Goal: Task Accomplishment & Management: Complete application form

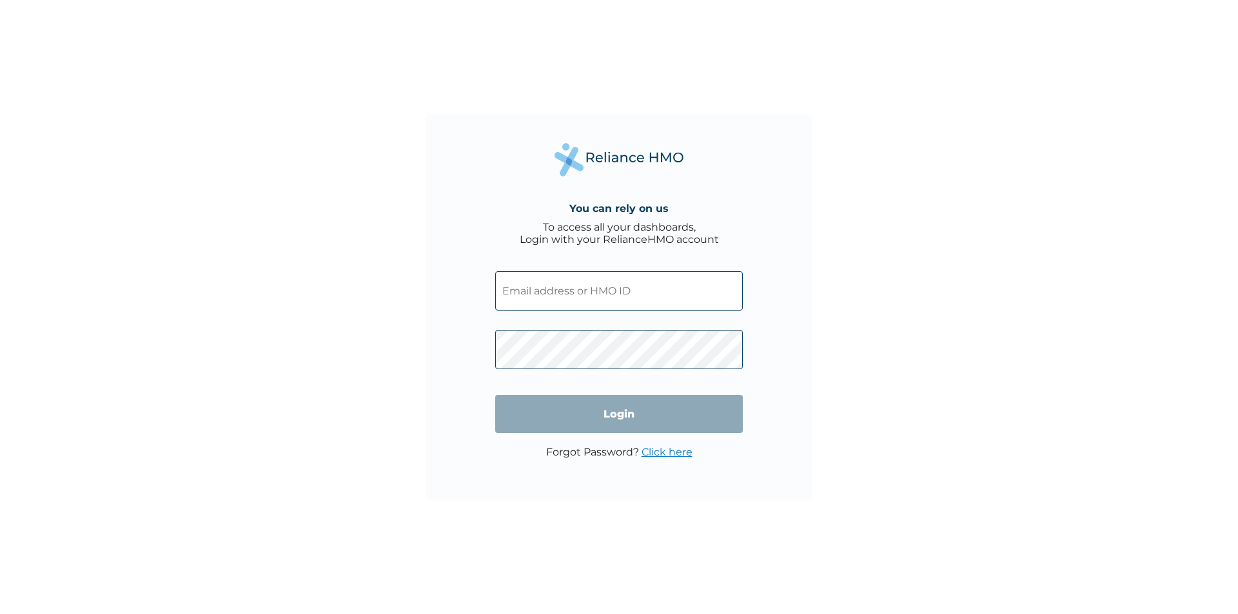
click at [613, 293] on input "text" at bounding box center [619, 290] width 248 height 39
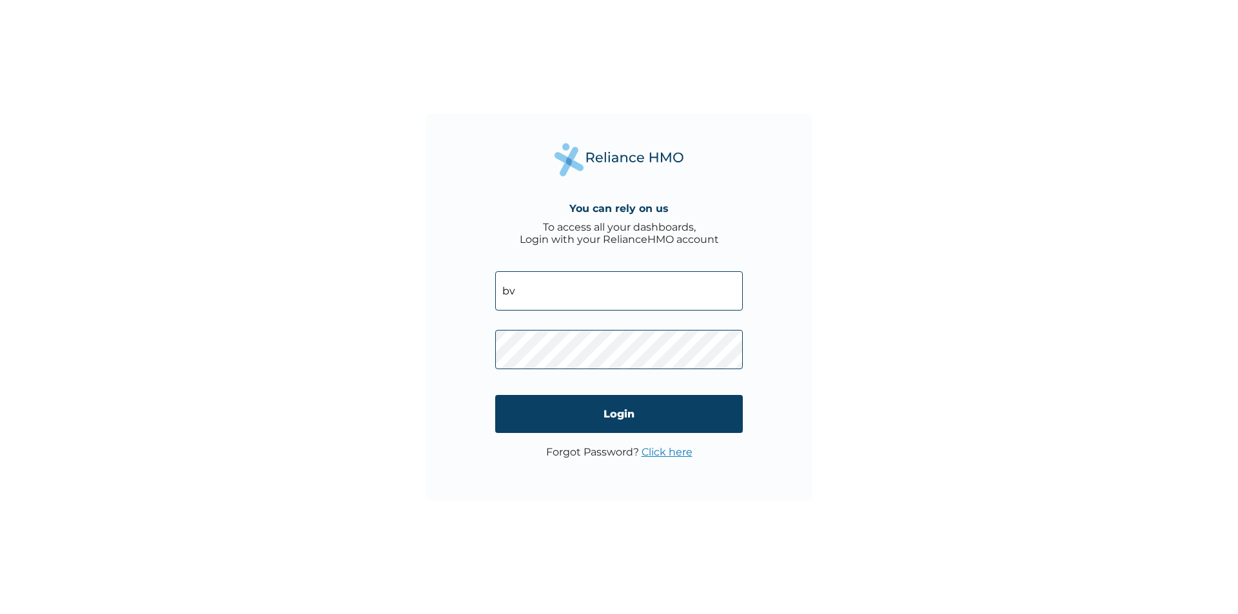
type input "b"
type input "BVD/10007/A"
click at [612, 415] on input "Login" at bounding box center [619, 414] width 248 height 38
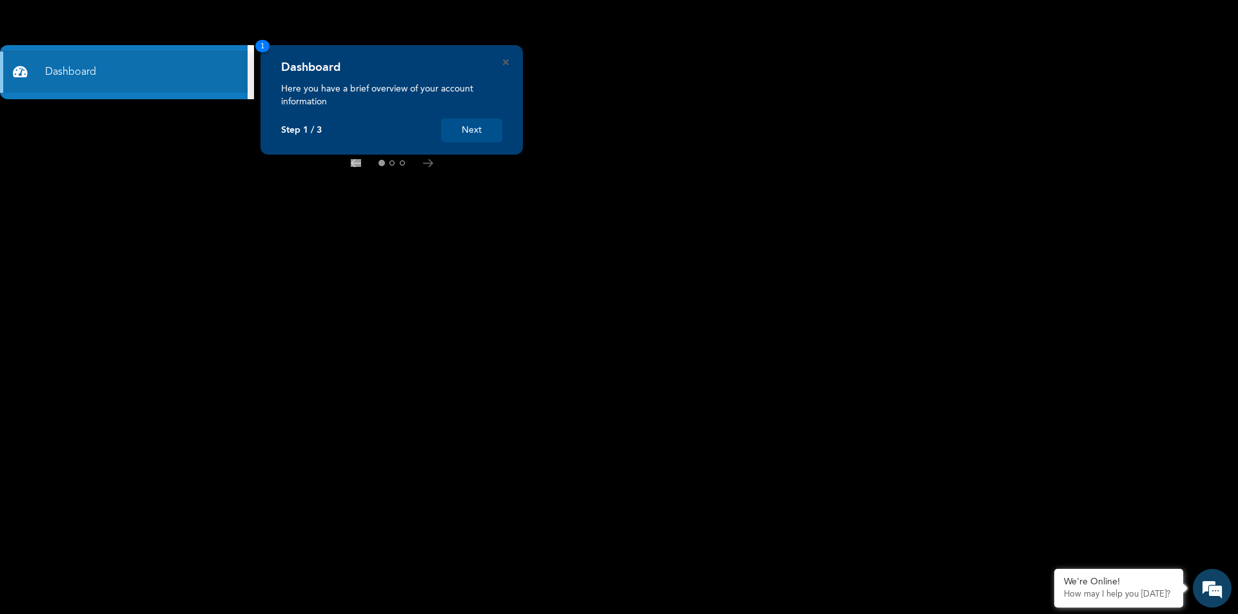
click at [462, 131] on button "Next" at bounding box center [471, 131] width 61 height 24
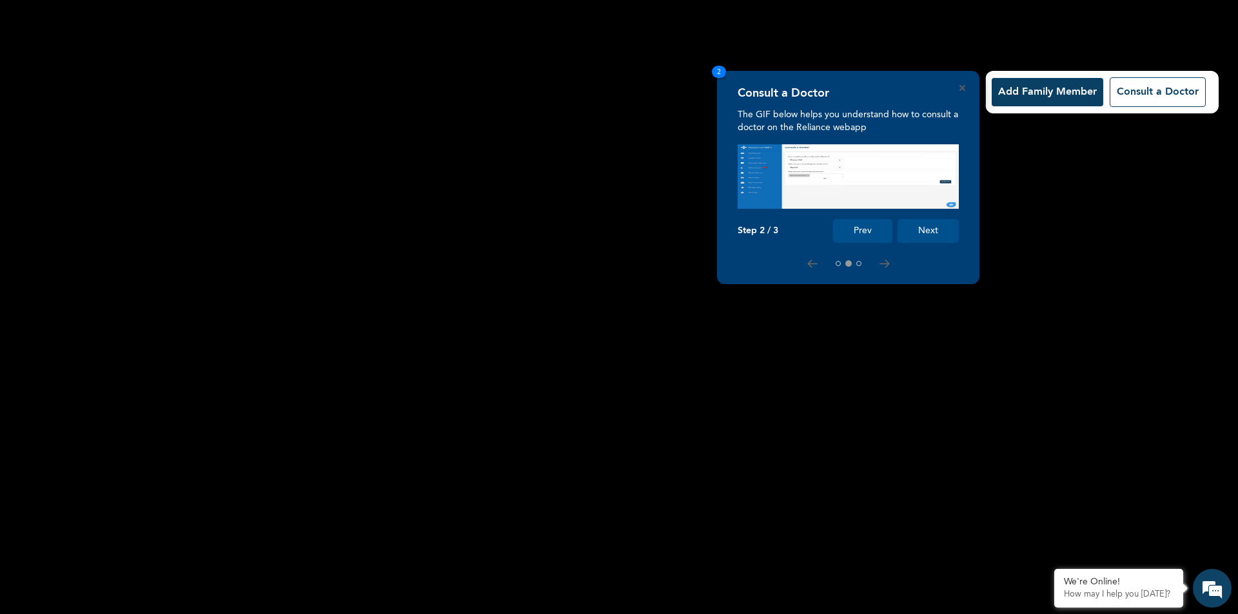
click at [1048, 93] on button "Add Family Member" at bounding box center [1048, 92] width 112 height 28
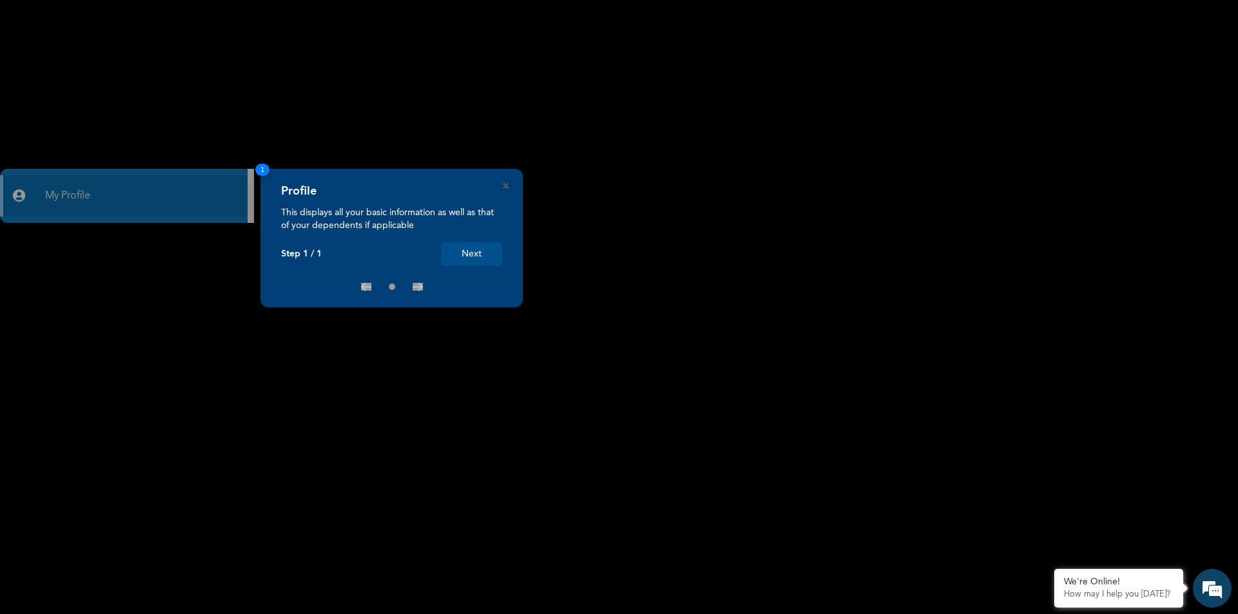
click at [459, 251] on button "Next" at bounding box center [471, 254] width 61 height 24
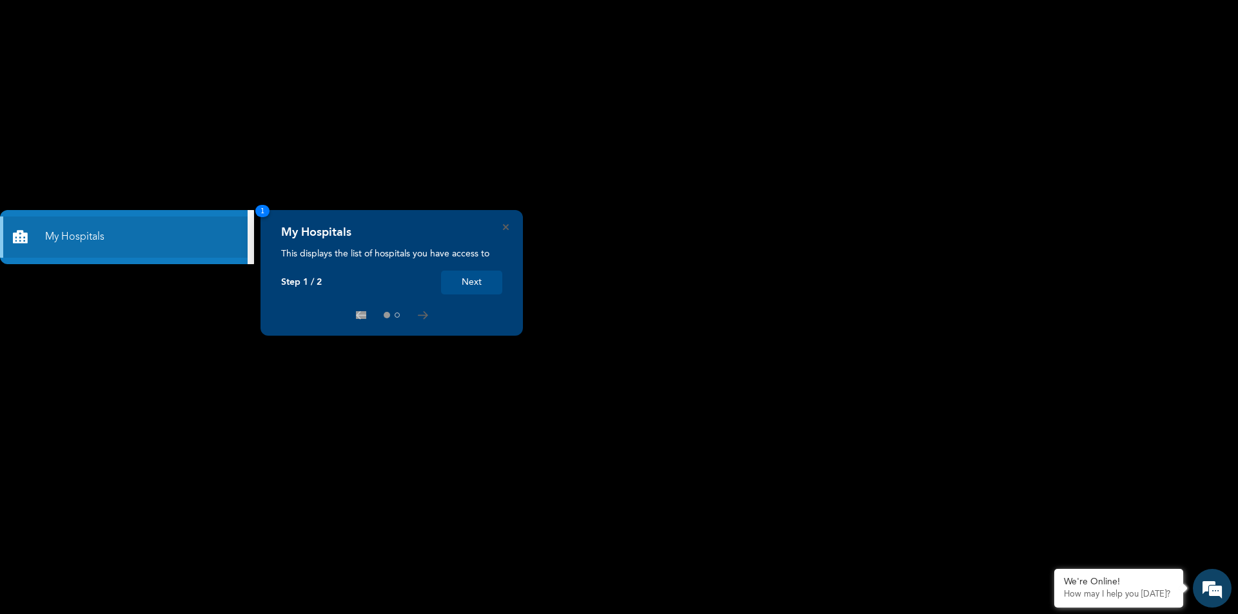
click at [467, 282] on button "Next" at bounding box center [471, 283] width 61 height 24
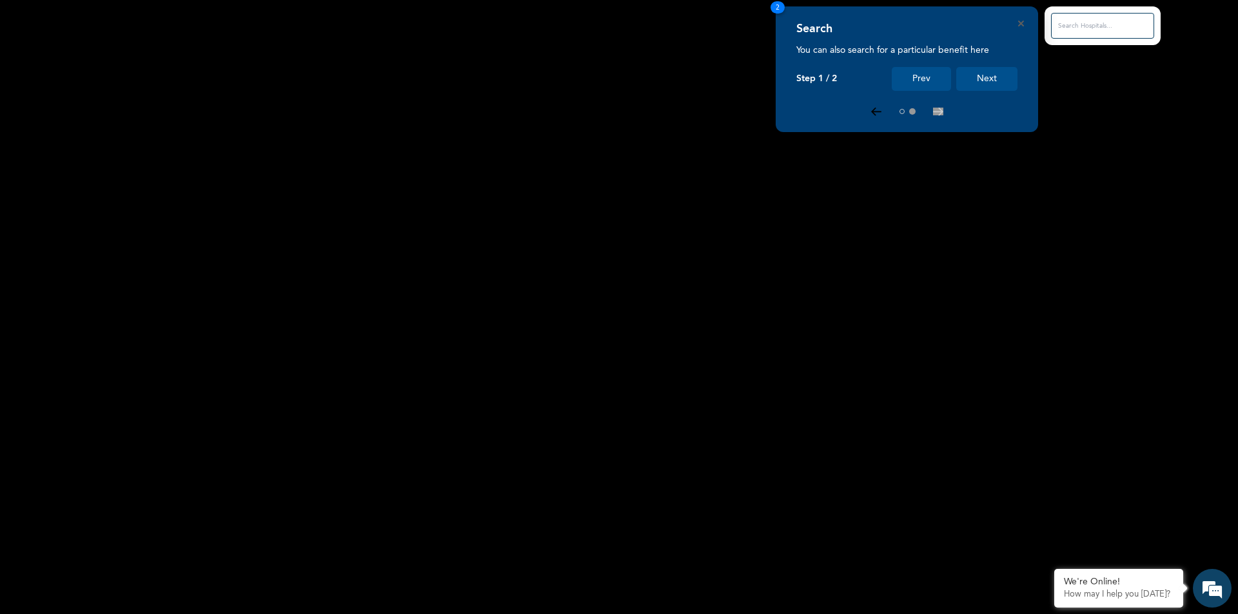
click at [871, 114] on icon at bounding box center [876, 112] width 10 height 8
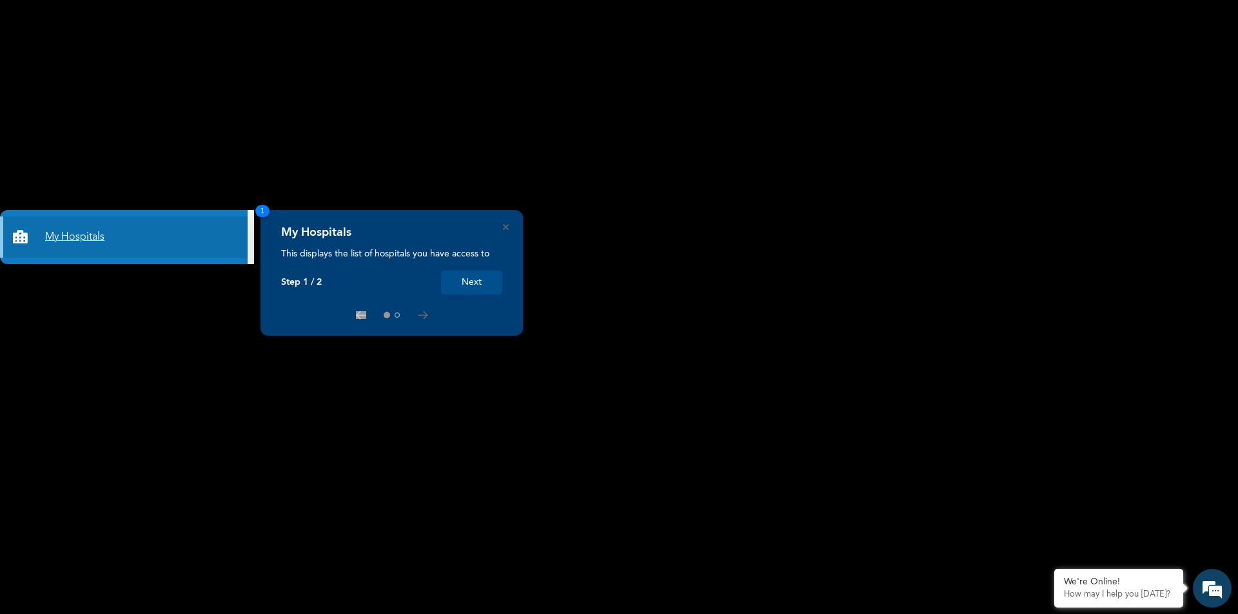
click at [19, 235] on icon at bounding box center [22, 237] width 19 height 13
click at [20, 237] on icon at bounding box center [22, 237] width 19 height 13
click at [461, 277] on button "Next" at bounding box center [471, 283] width 61 height 24
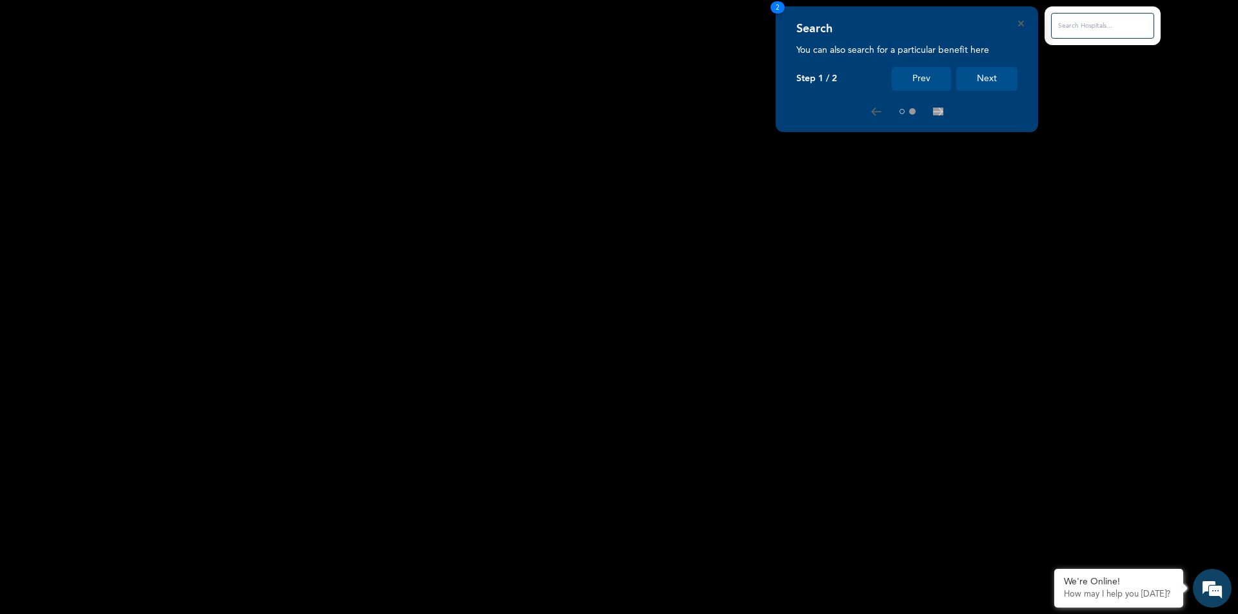
click at [982, 77] on button "Next" at bounding box center [986, 79] width 61 height 24
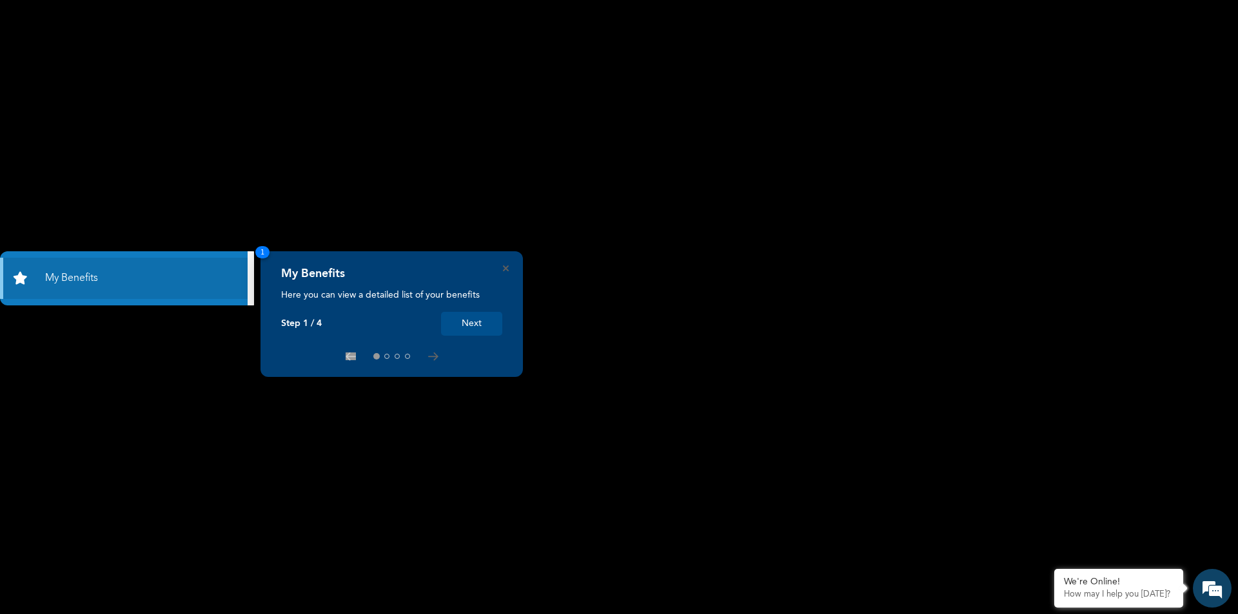
click at [122, 220] on rect at bounding box center [619, 307] width 1238 height 614
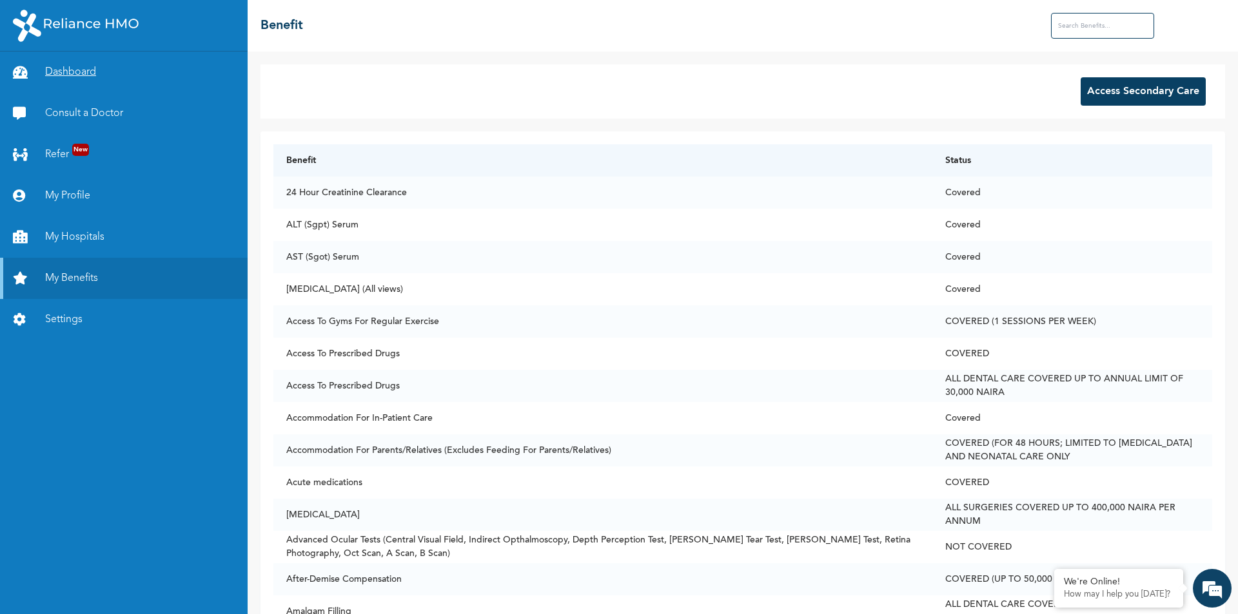
click at [91, 70] on link "Dashboard" at bounding box center [124, 72] width 248 height 41
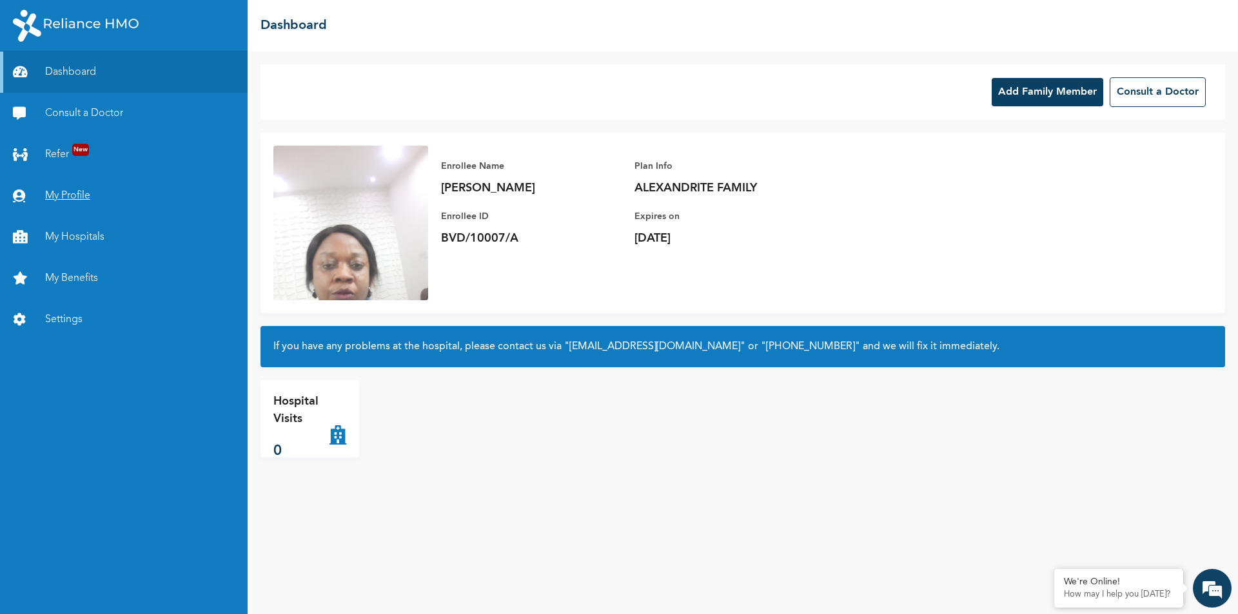
click at [73, 197] on link "My Profile" at bounding box center [124, 195] width 248 height 41
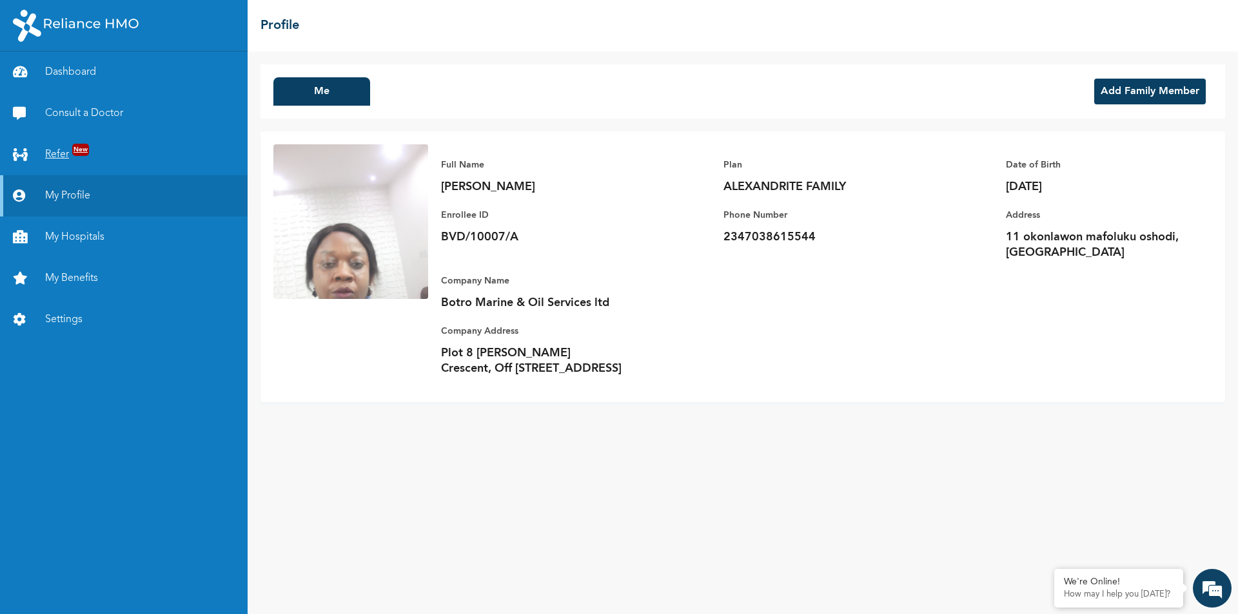
click at [79, 149] on span "New" at bounding box center [80, 150] width 17 height 12
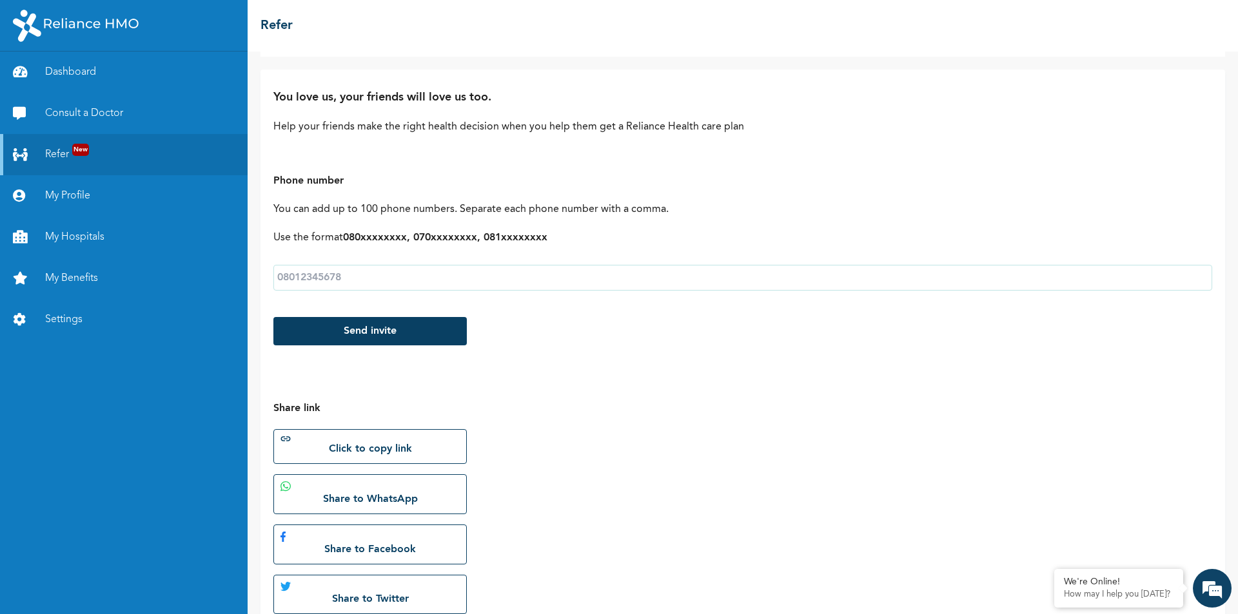
scroll to position [119, 0]
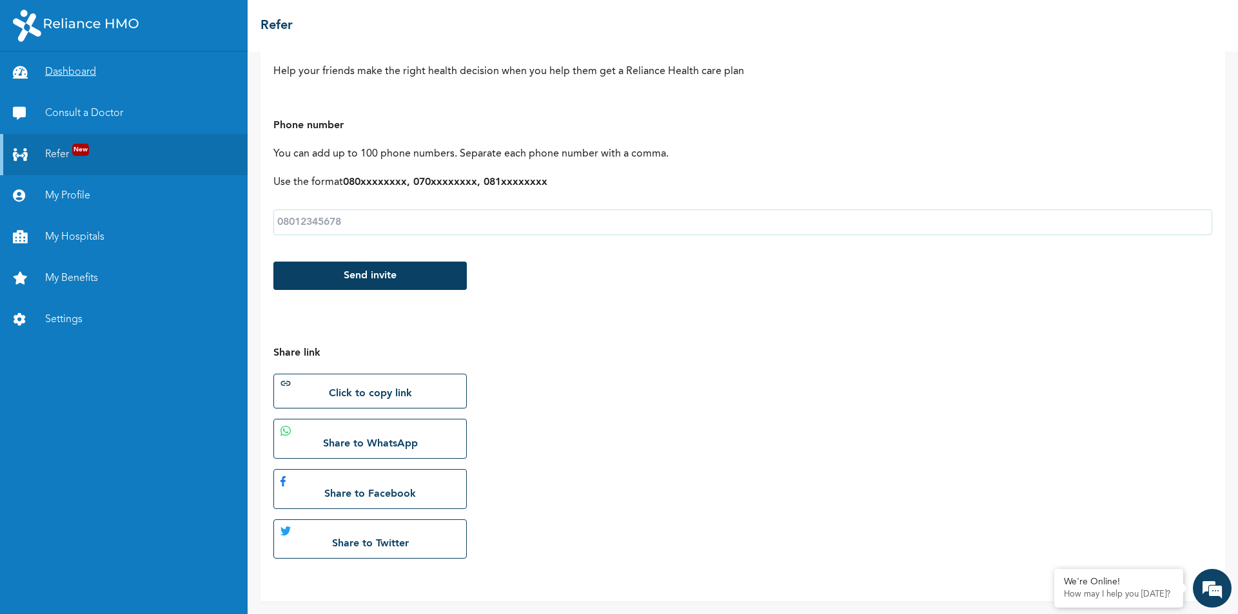
click at [70, 68] on link "Dashboard" at bounding box center [124, 72] width 248 height 41
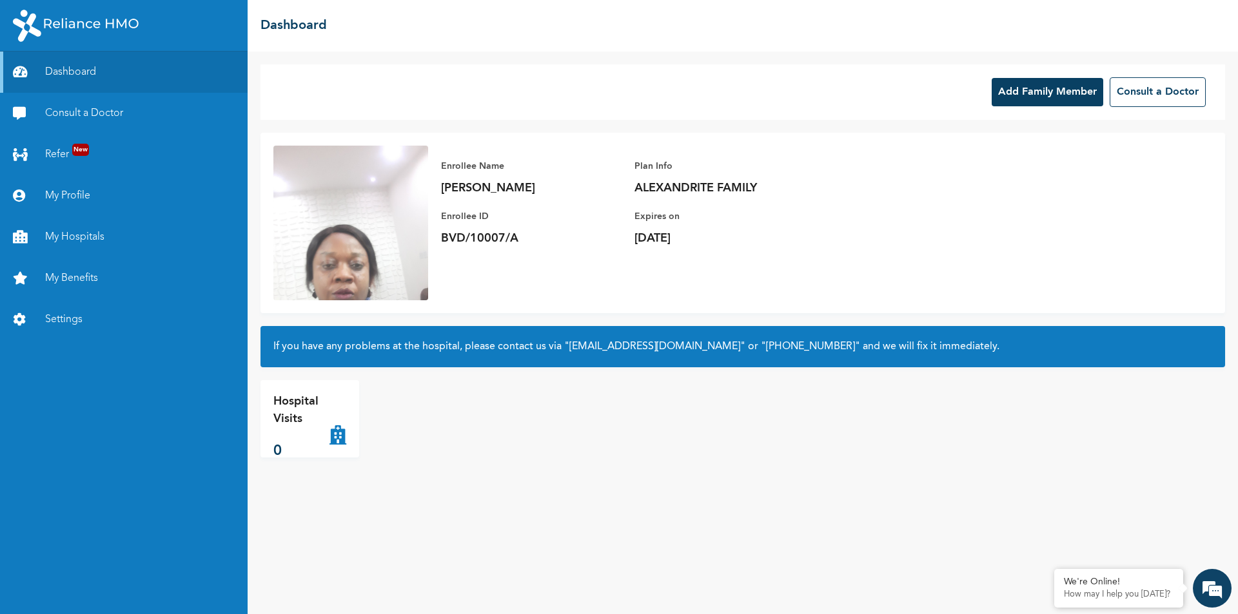
click at [1035, 97] on button "Add Family Member" at bounding box center [1048, 92] width 112 height 28
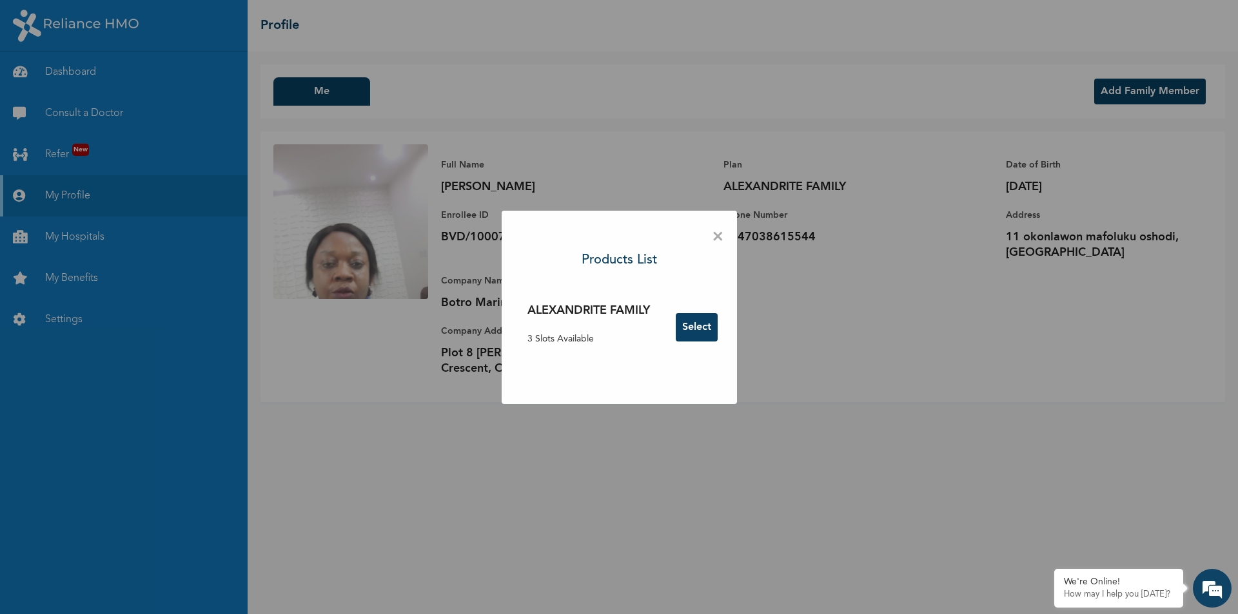
click at [698, 329] on button "Select" at bounding box center [697, 327] width 42 height 28
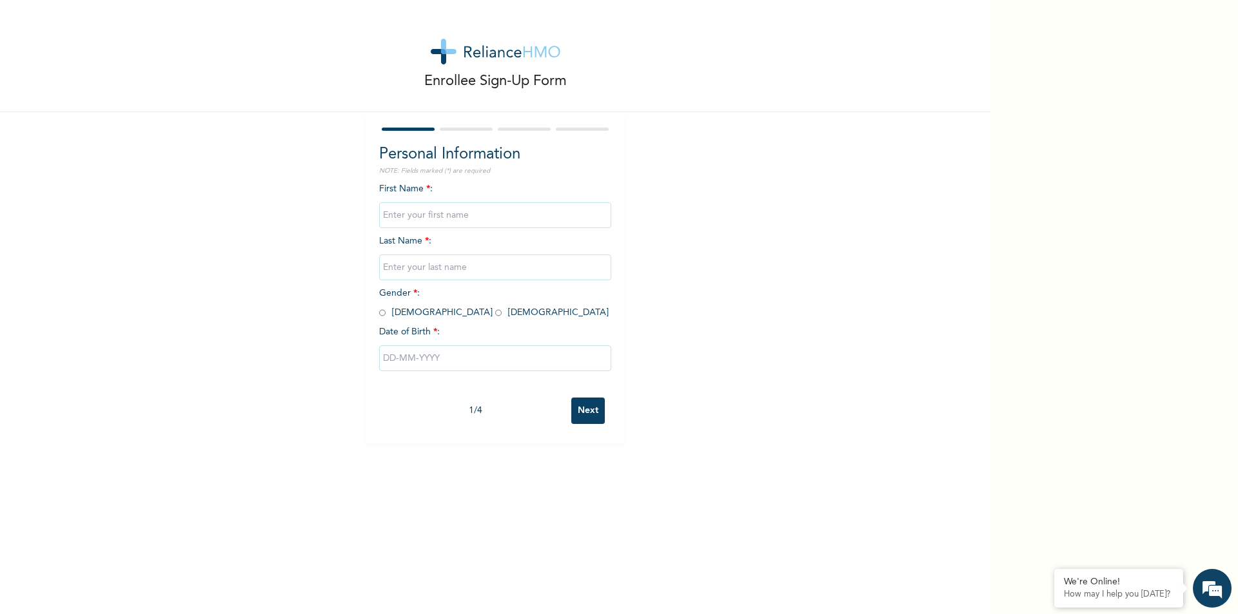
click at [390, 218] on input "text" at bounding box center [495, 215] width 232 height 26
type input "g"
type input "L"
click at [418, 268] on input "GLORLA" at bounding box center [495, 268] width 232 height 26
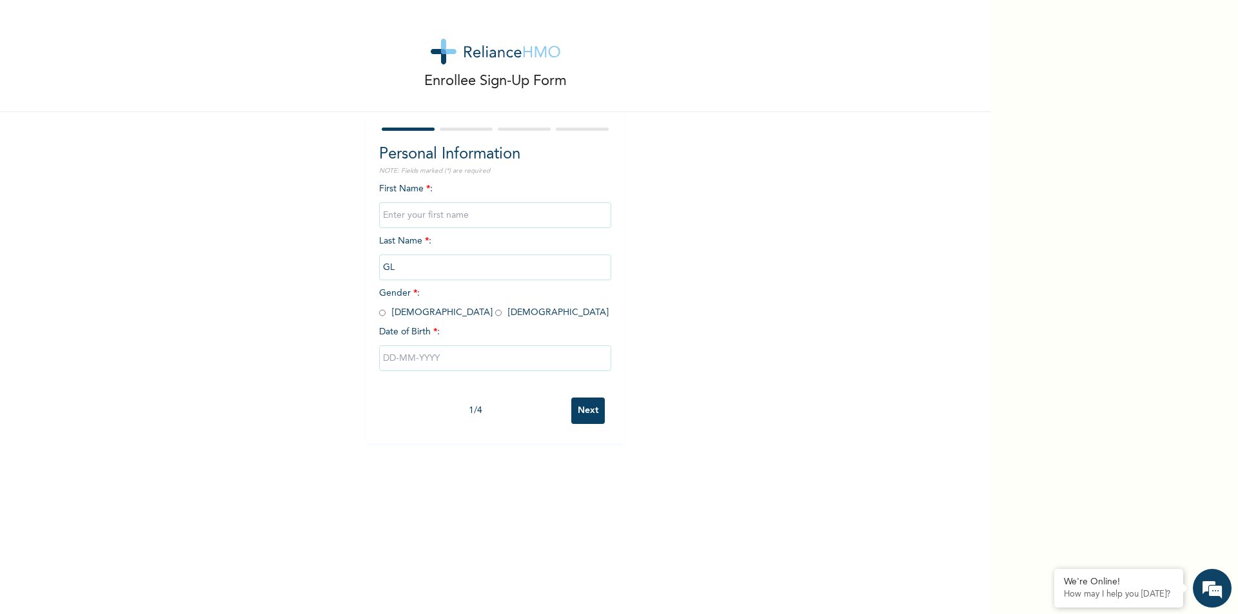
type input "G"
click at [464, 215] on input "text" at bounding box center [495, 215] width 232 height 26
type input "A"
type input "GLORIA"
click at [469, 266] on input "text" at bounding box center [495, 268] width 232 height 26
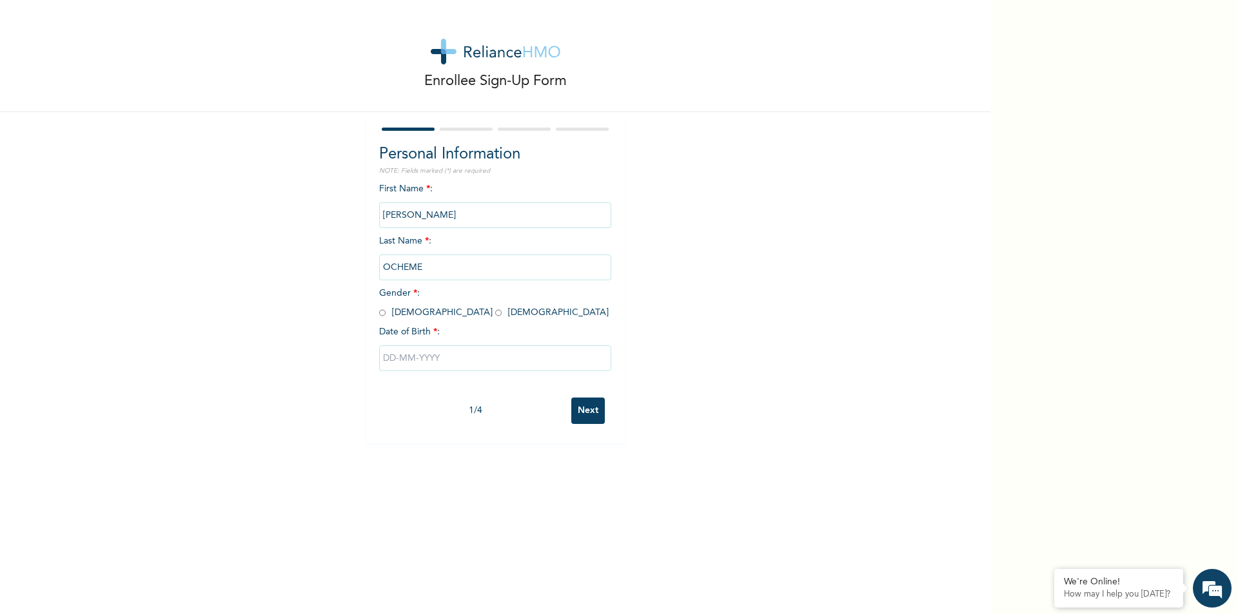
type input "OCHEME"
click at [495, 313] on input "radio" at bounding box center [498, 313] width 6 height 12
radio input "true"
click at [440, 357] on input "text" at bounding box center [495, 359] width 232 height 26
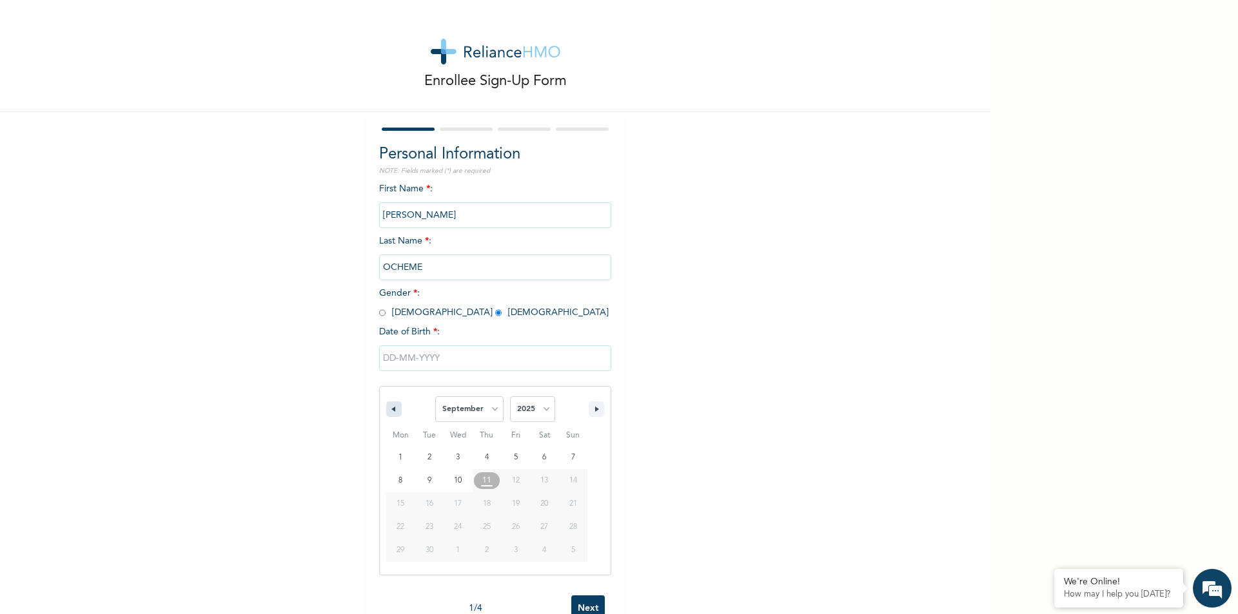
click at [393, 409] on button "button" at bounding box center [393, 409] width 15 height 15
click at [389, 410] on icon "button" at bounding box center [392, 409] width 6 height 5
click at [389, 412] on icon "button" at bounding box center [392, 409] width 6 height 5
click at [391, 415] on button "button" at bounding box center [393, 409] width 15 height 15
select select "4"
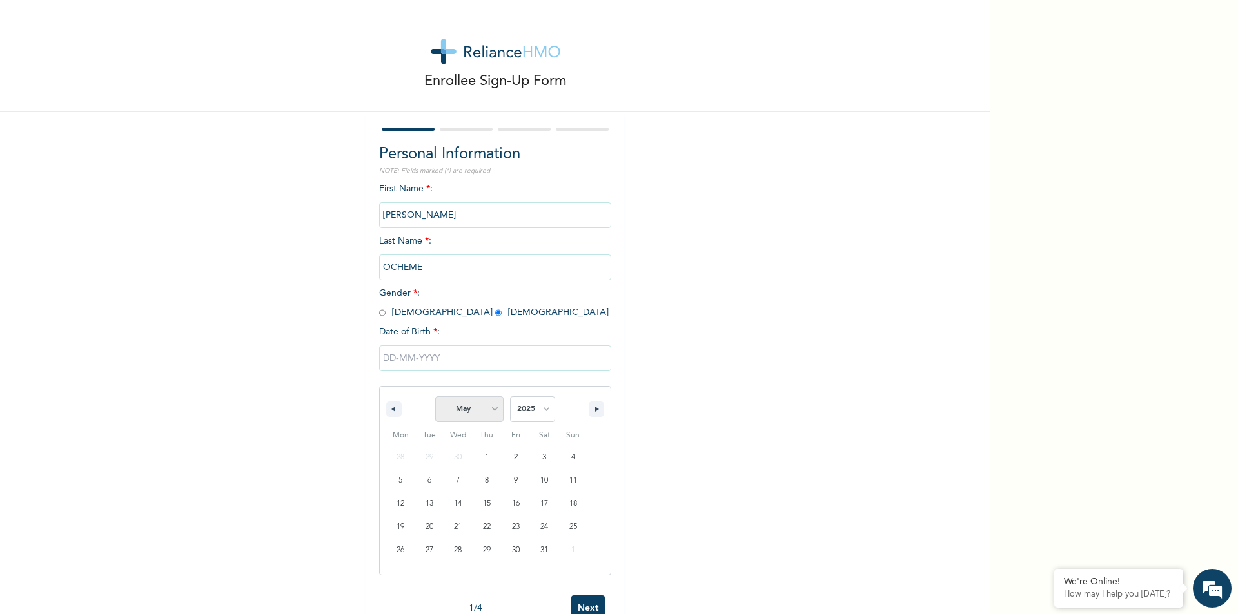
click at [458, 413] on select "January February March April May June July August September October November De…" at bounding box center [469, 410] width 68 height 26
click at [435, 397] on select "January February March April May June July August September October November De…" at bounding box center [469, 410] width 68 height 26
click at [545, 408] on select "2025 2024 2023 2022 2021 2020 2019 2018 2017 2016 2015 2014 2013 2012 2011 2010…" at bounding box center [532, 410] width 45 height 26
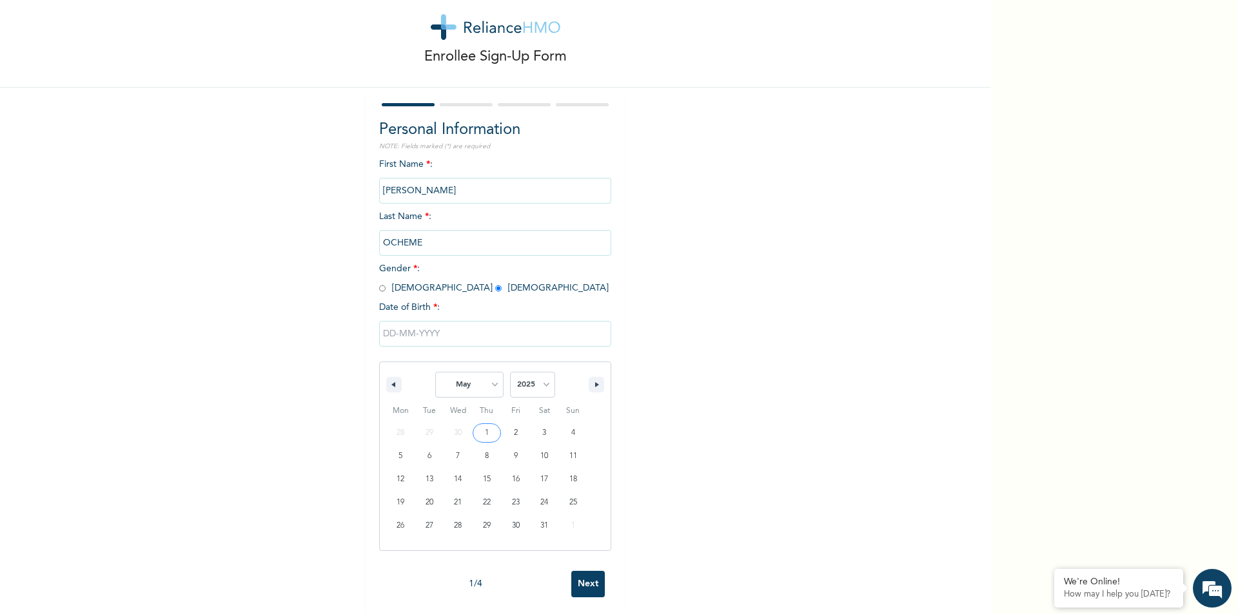
scroll to position [37, 0]
click at [536, 374] on select "2025 2024 2023 2022 2021 2020 2019 2018 2017 2016 2015 2014 2013 2012 2011 2010…" at bounding box center [532, 382] width 45 height 26
select select "1982"
click at [510, 369] on select "2025 2024 2023 2022 2021 2020 2019 2018 2017 2016 2015 2014 2013 2012 2011 2010…" at bounding box center [532, 382] width 45 height 26
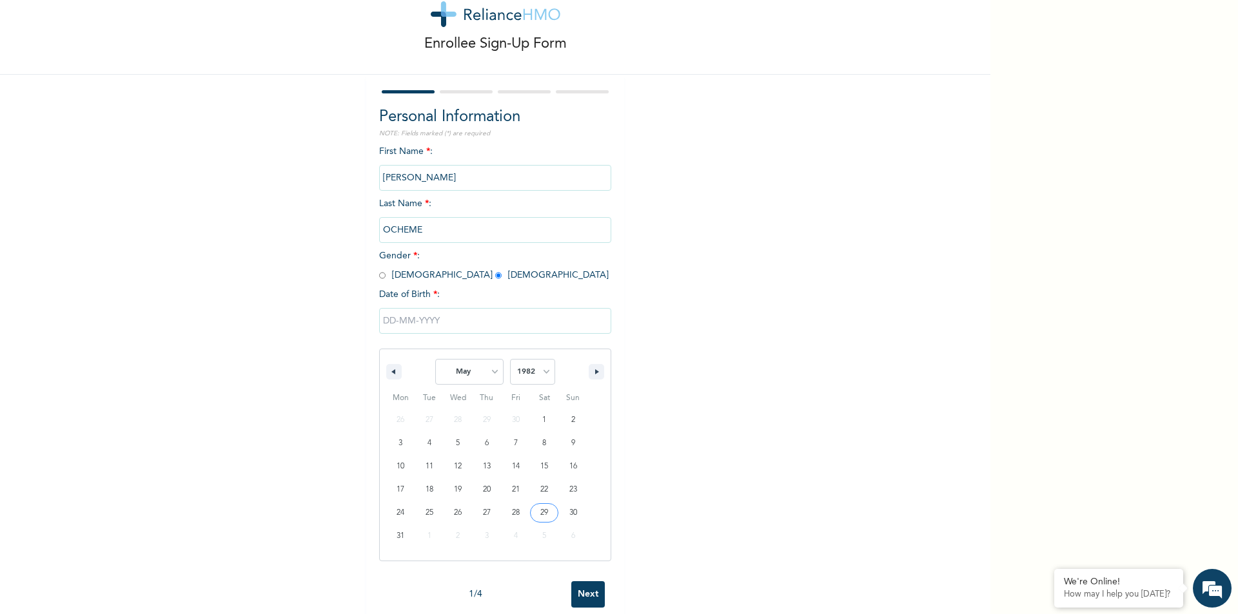
type input "05/29/1982"
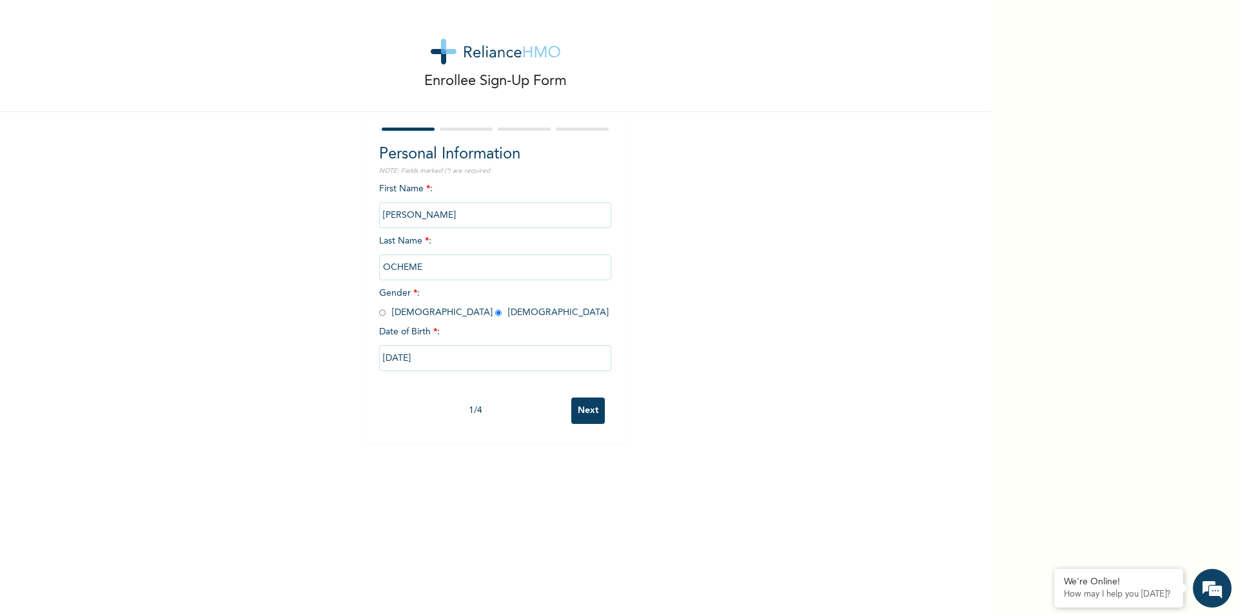
click at [581, 412] on input "Next" at bounding box center [588, 411] width 34 height 26
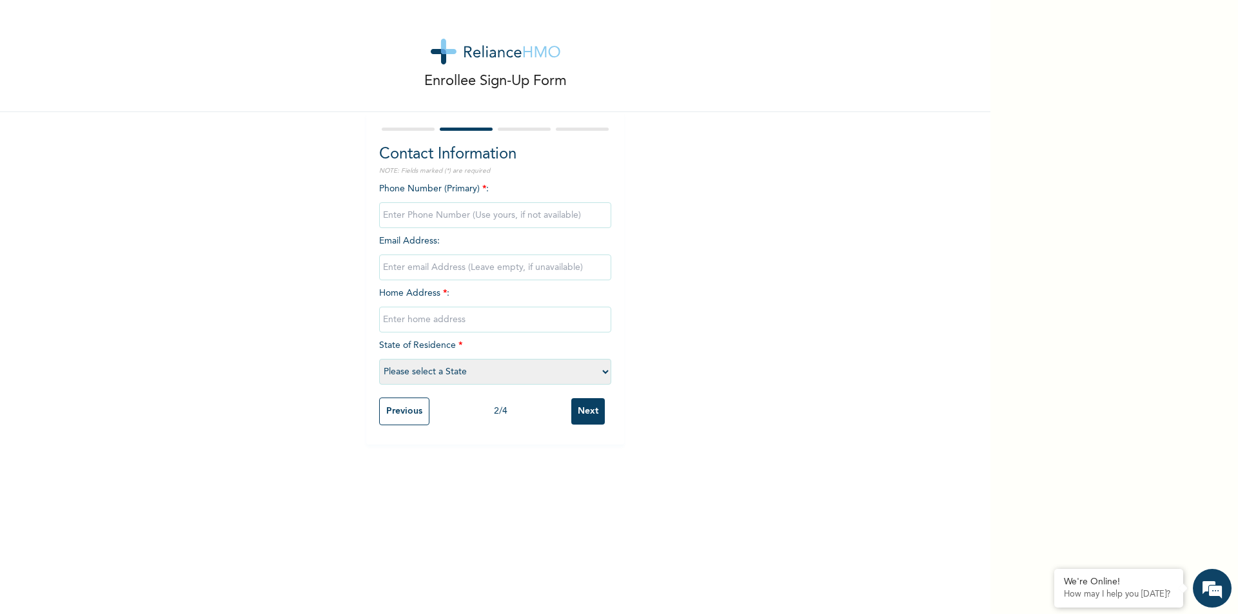
click at [404, 215] on input "phone" at bounding box center [495, 215] width 232 height 26
type input "07038615544"
click at [398, 262] on input "email" at bounding box center [495, 268] width 232 height 26
type input "O"
click at [434, 266] on input "ochemegloria" at bounding box center [495, 268] width 232 height 26
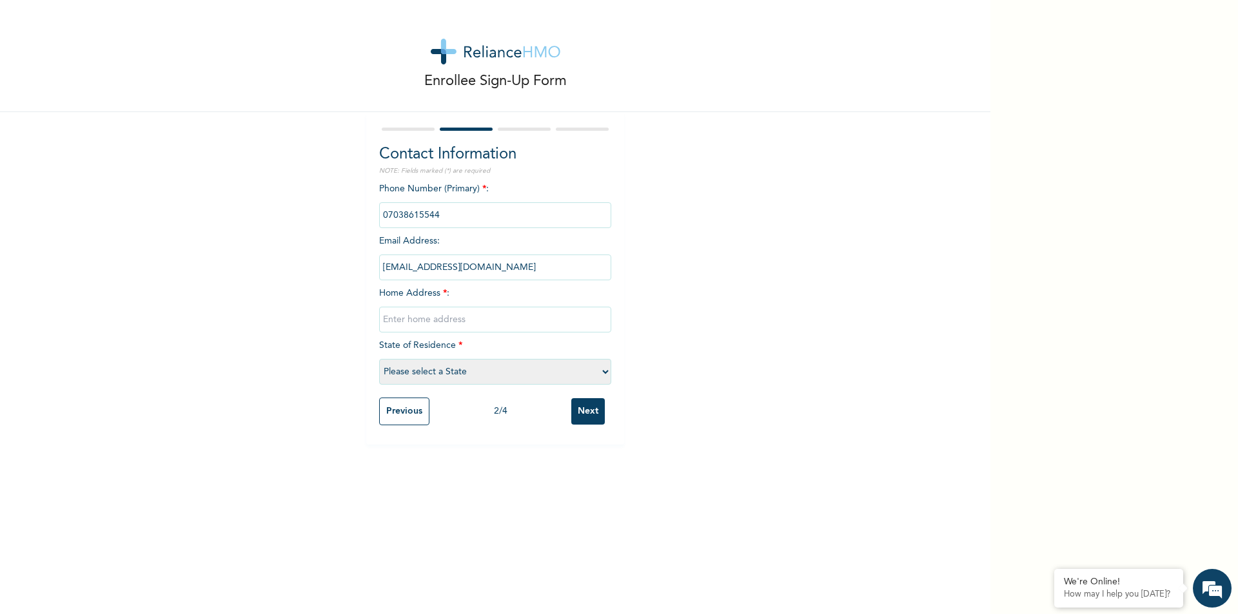
type input "ochemegloria@gmail.com"
click at [391, 318] on input "text" at bounding box center [495, 320] width 232 height 26
type input "11okonlawon mafoluku oshodi"
click at [438, 367] on select "Please select a State Abia Abuja (FCT) Adamawa Akwa Ibom Anambra Bauchi Bayelsa…" at bounding box center [495, 372] width 232 height 26
select select "25"
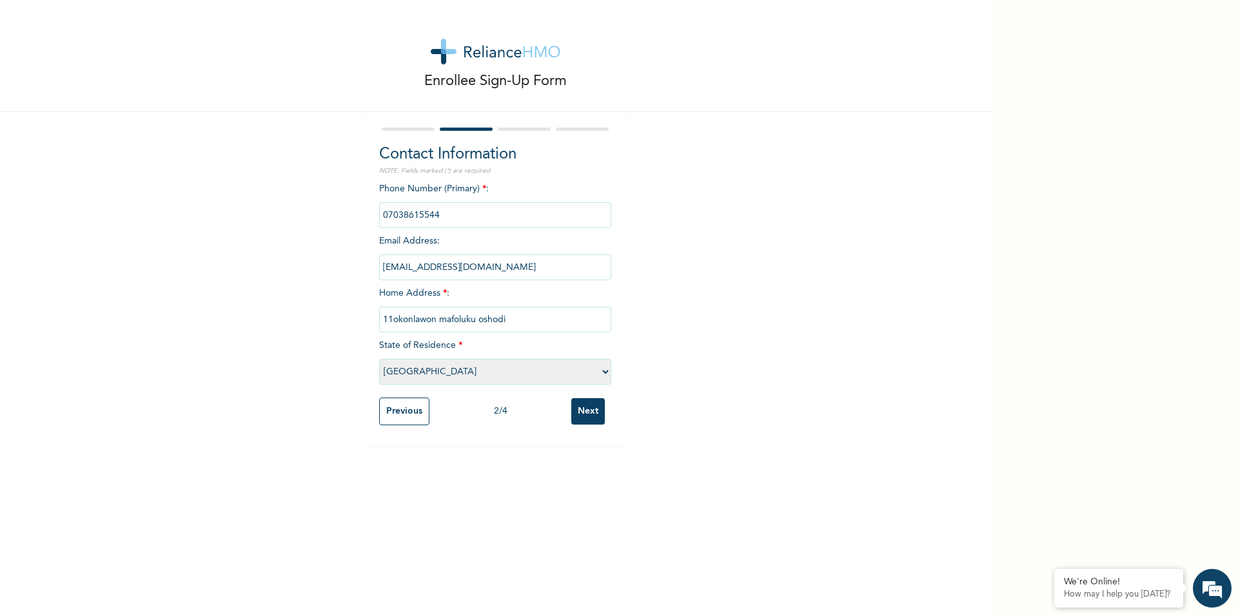
click at [379, 359] on select "Please select a State Abia Abuja (FCT) Adamawa Akwa Ibom Anambra Bauchi Bayelsa…" at bounding box center [495, 372] width 232 height 26
click at [587, 412] on input "Next" at bounding box center [588, 411] width 34 height 26
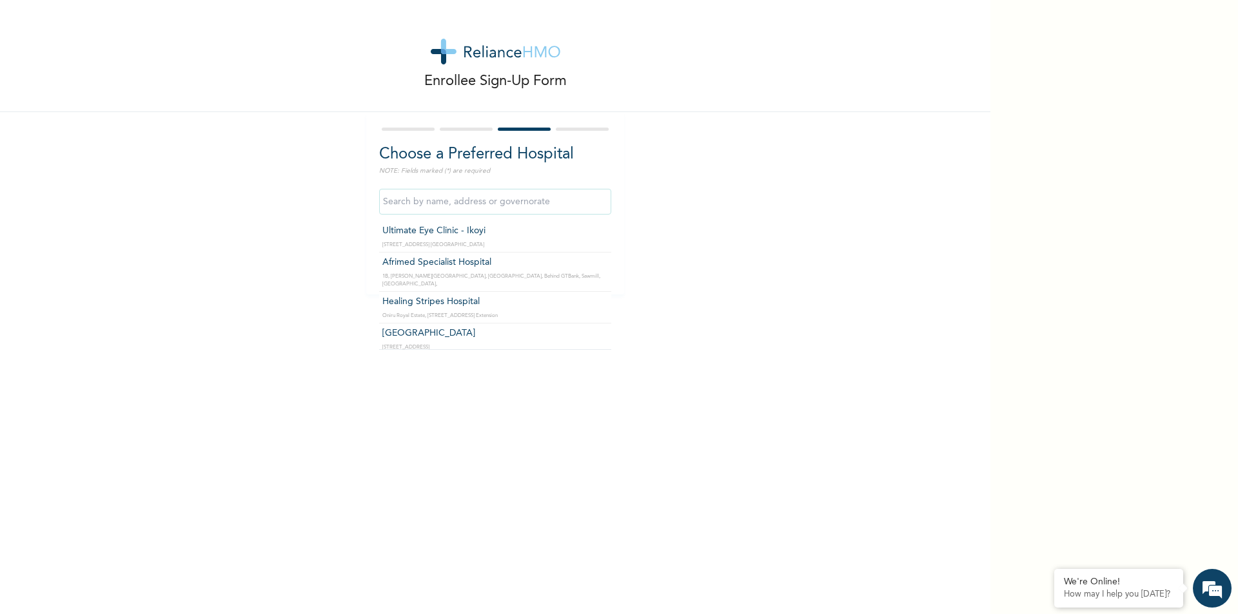
click at [426, 207] on input "text" at bounding box center [495, 202] width 232 height 26
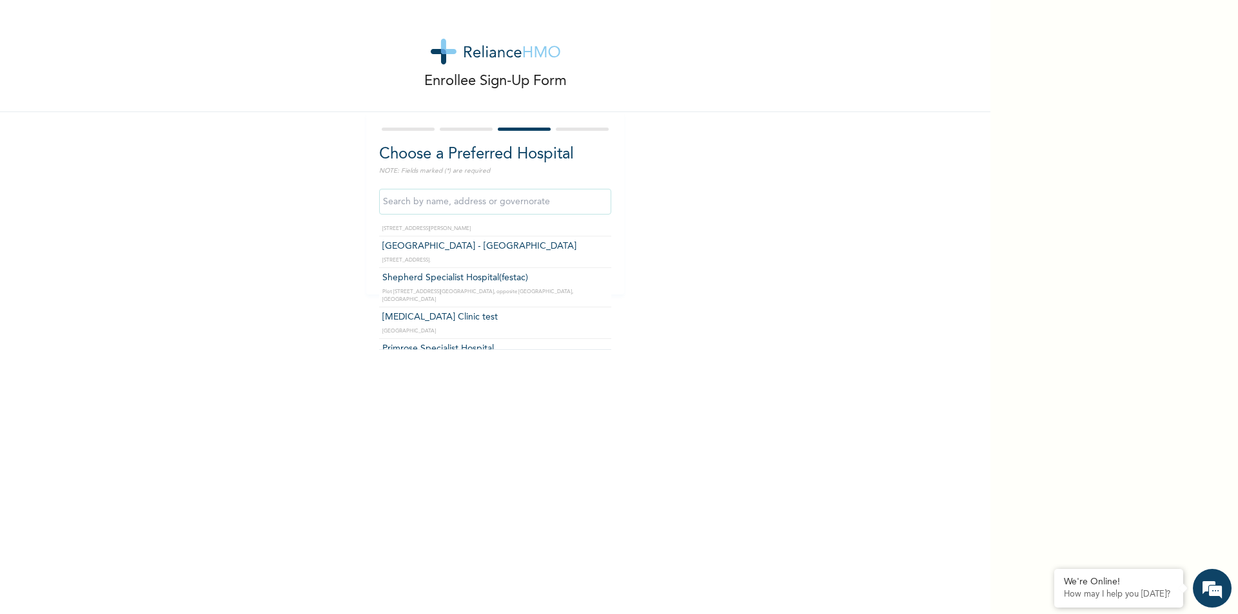
scroll to position [4900, 0]
click at [387, 203] on input "text" at bounding box center [495, 202] width 232 height 26
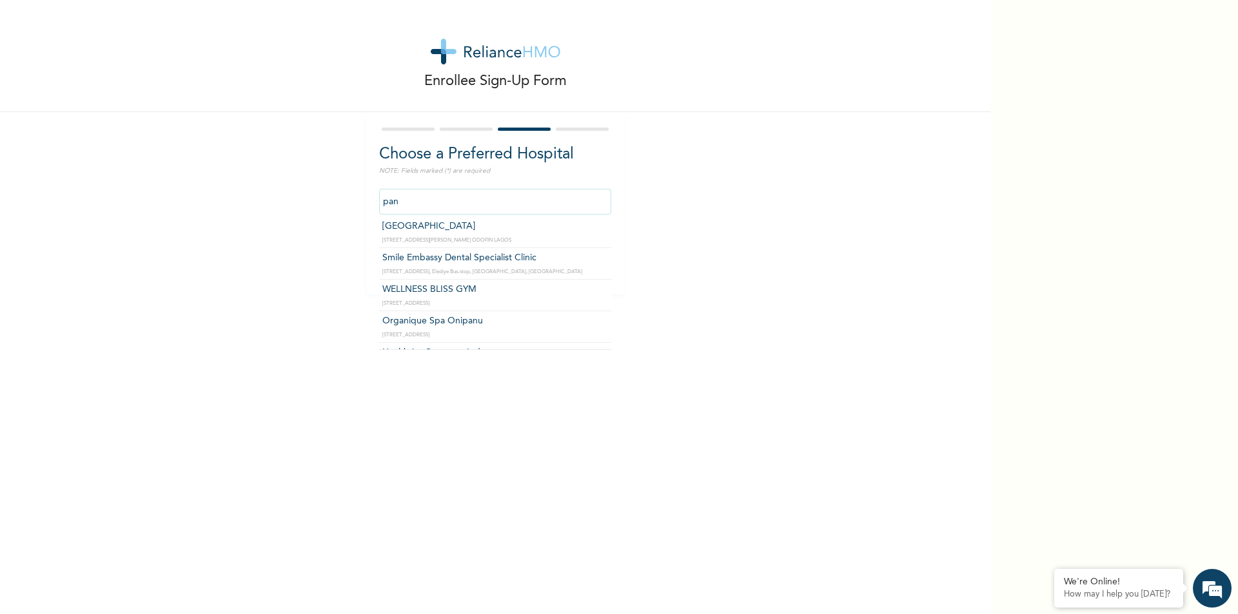
scroll to position [0, 0]
click at [394, 204] on input "pan" at bounding box center [495, 202] width 232 height 26
type input "p"
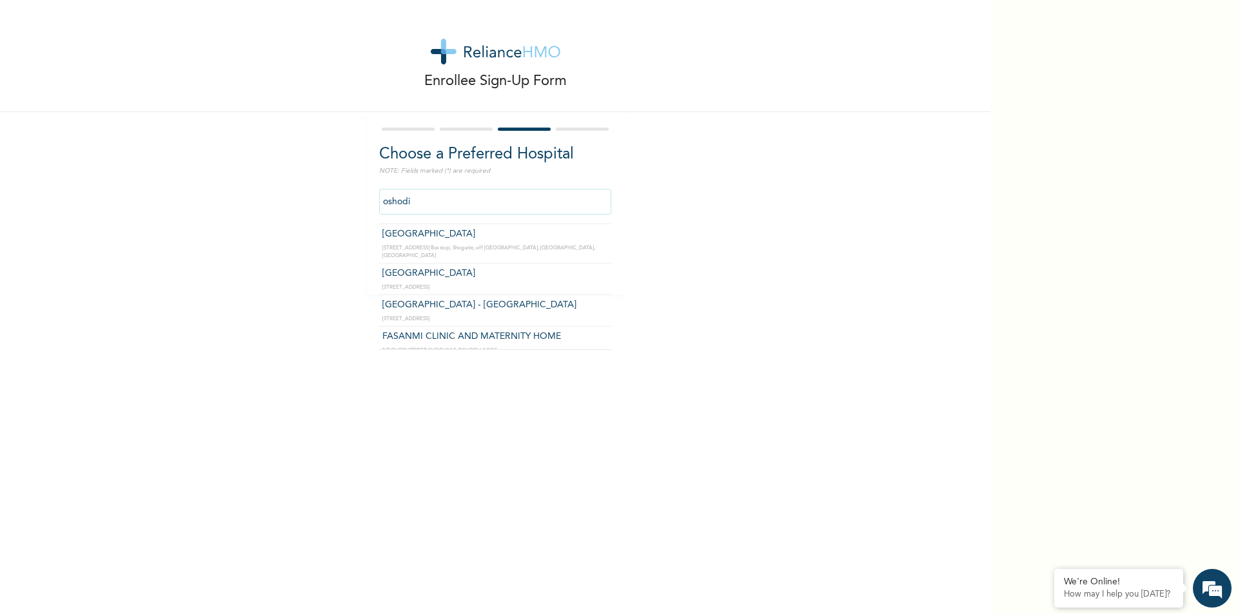
type input "[GEOGRAPHIC_DATA] - [GEOGRAPHIC_DATA]"
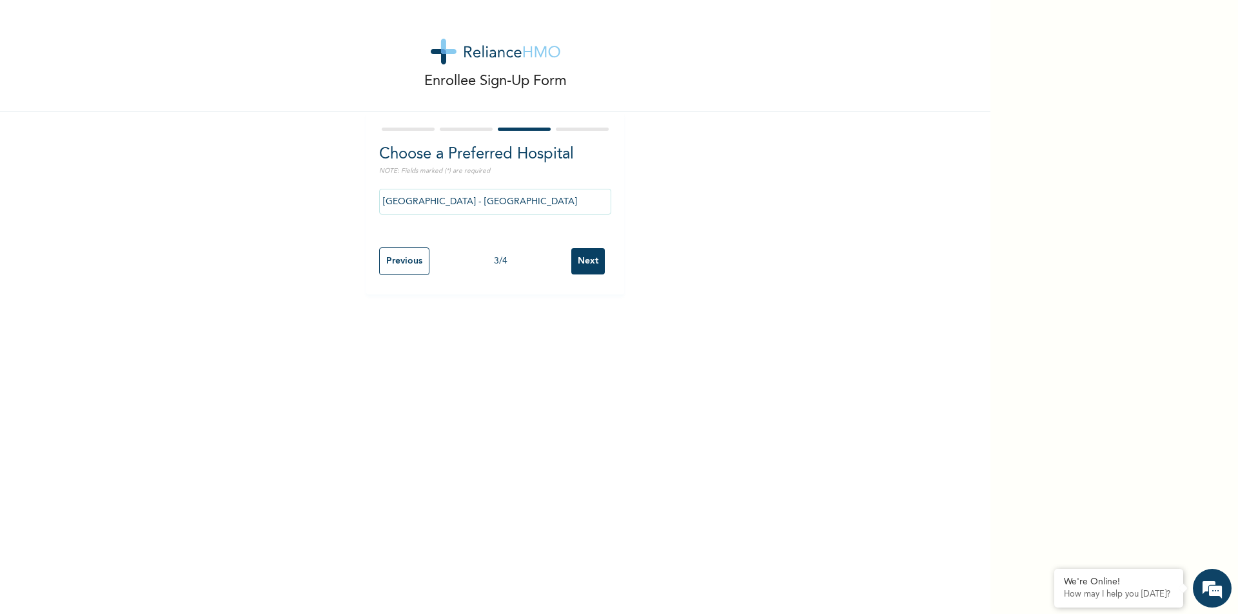
click at [586, 264] on input "Next" at bounding box center [588, 261] width 34 height 26
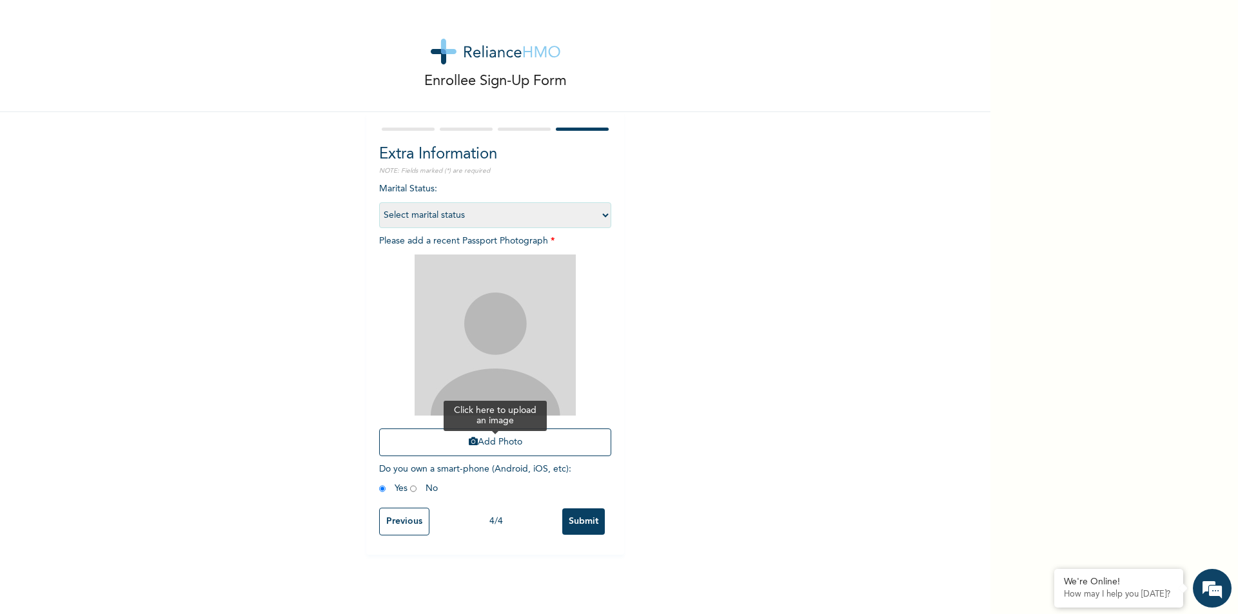
click at [508, 441] on button "Add Photo" at bounding box center [495, 443] width 232 height 28
click at [486, 444] on button "Add Photo" at bounding box center [495, 443] width 232 height 28
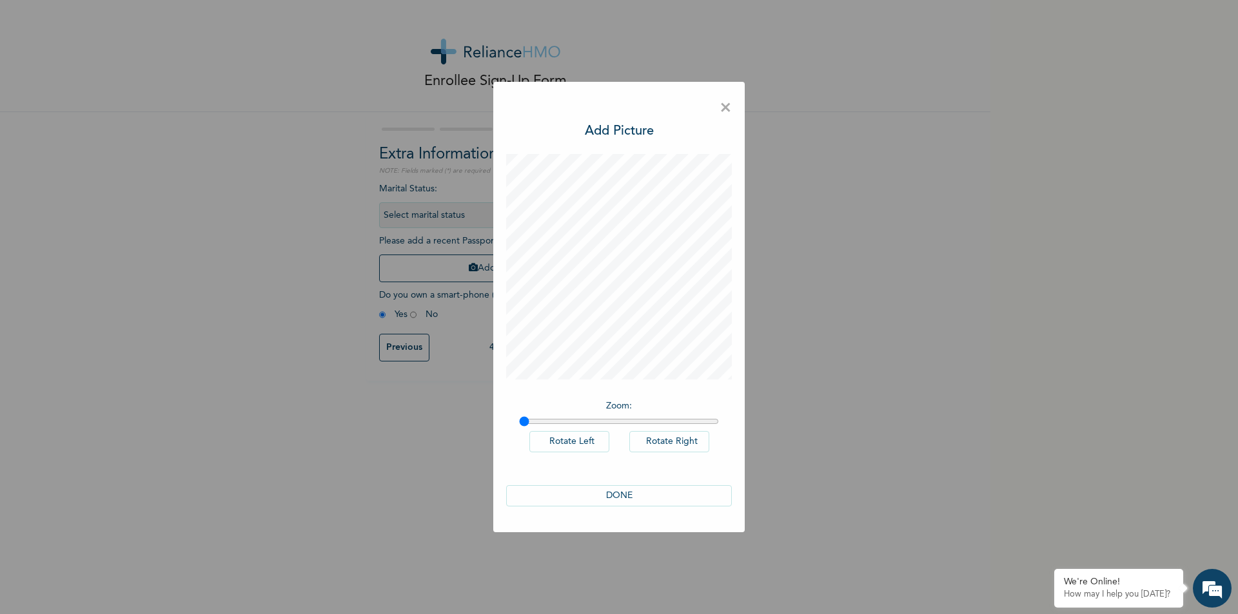
click at [618, 497] on button "DONE" at bounding box center [619, 496] width 226 height 21
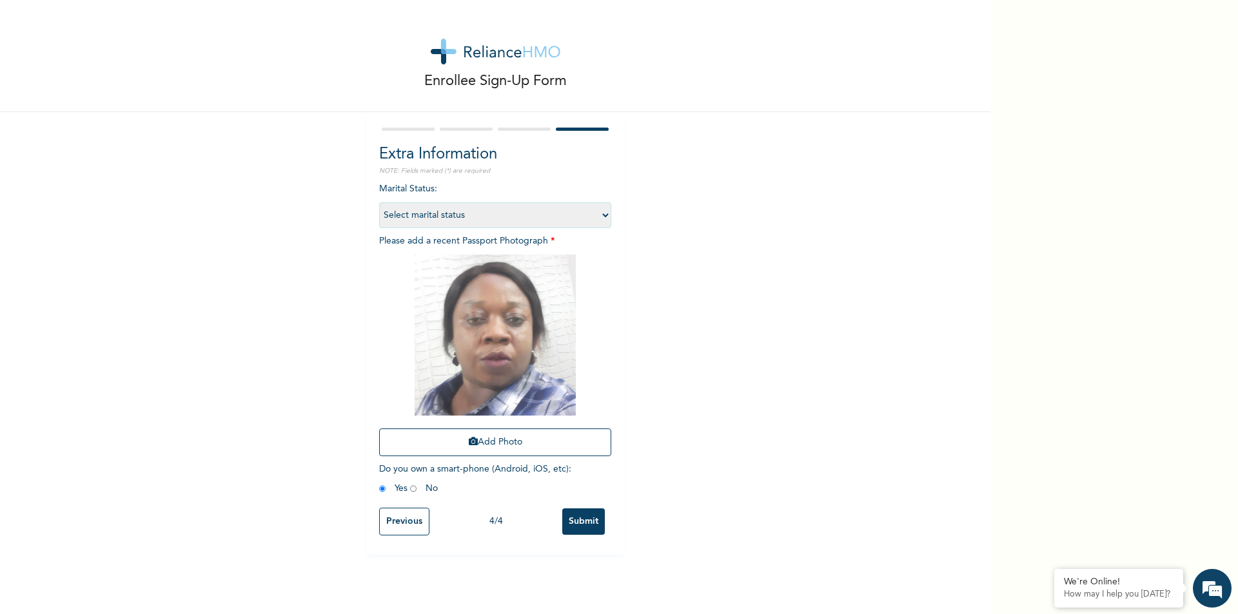
click at [585, 522] on input "Submit" at bounding box center [583, 522] width 43 height 26
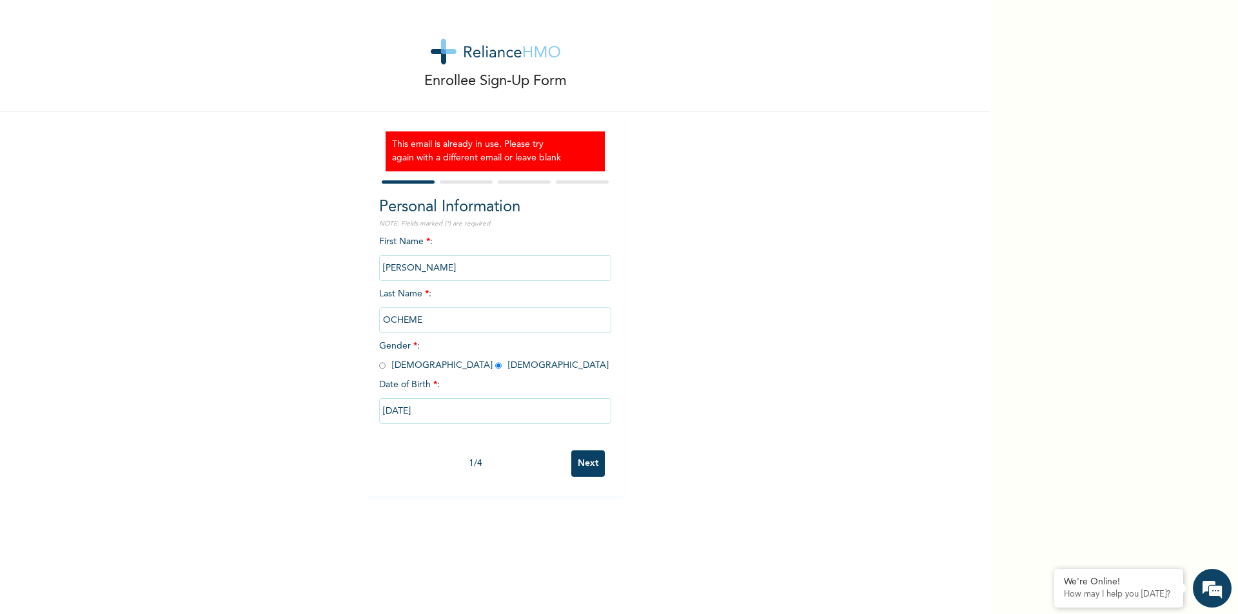
click at [586, 465] on input "Next" at bounding box center [588, 464] width 34 height 26
select select "25"
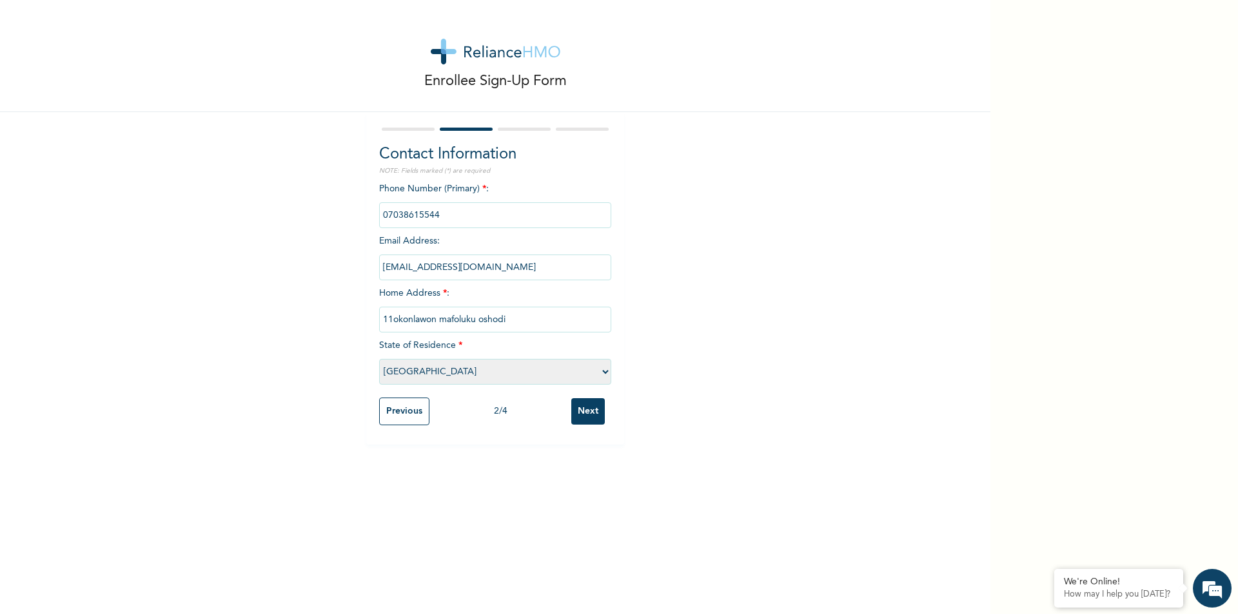
click at [580, 410] on input "Next" at bounding box center [588, 411] width 34 height 26
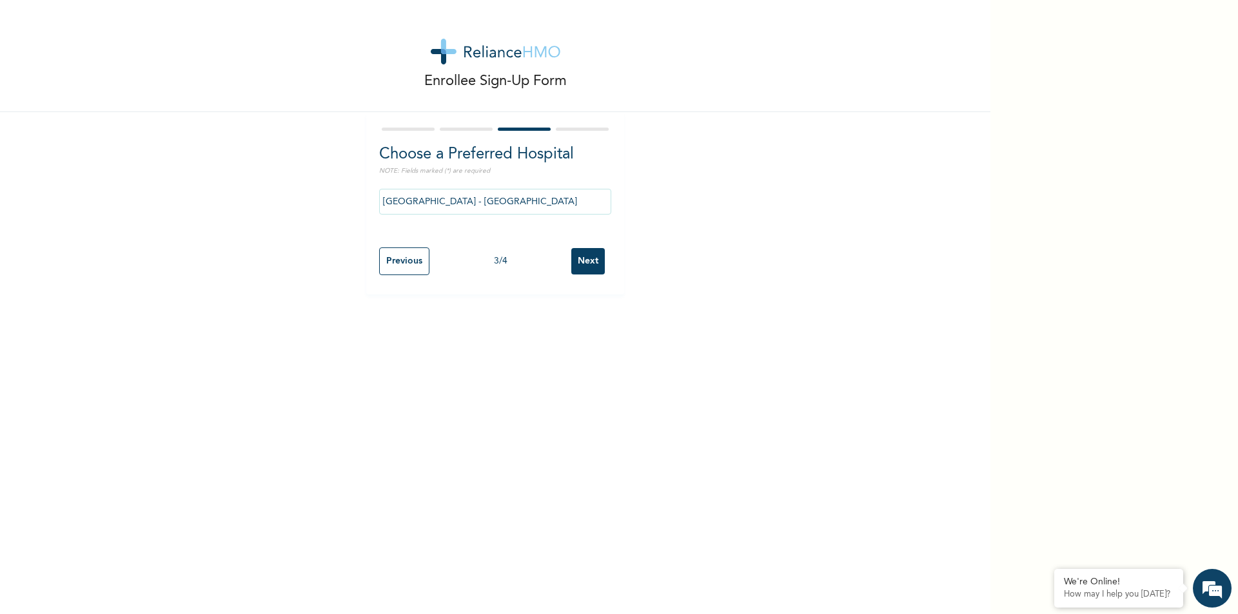
click at [588, 264] on input "Next" at bounding box center [588, 261] width 34 height 26
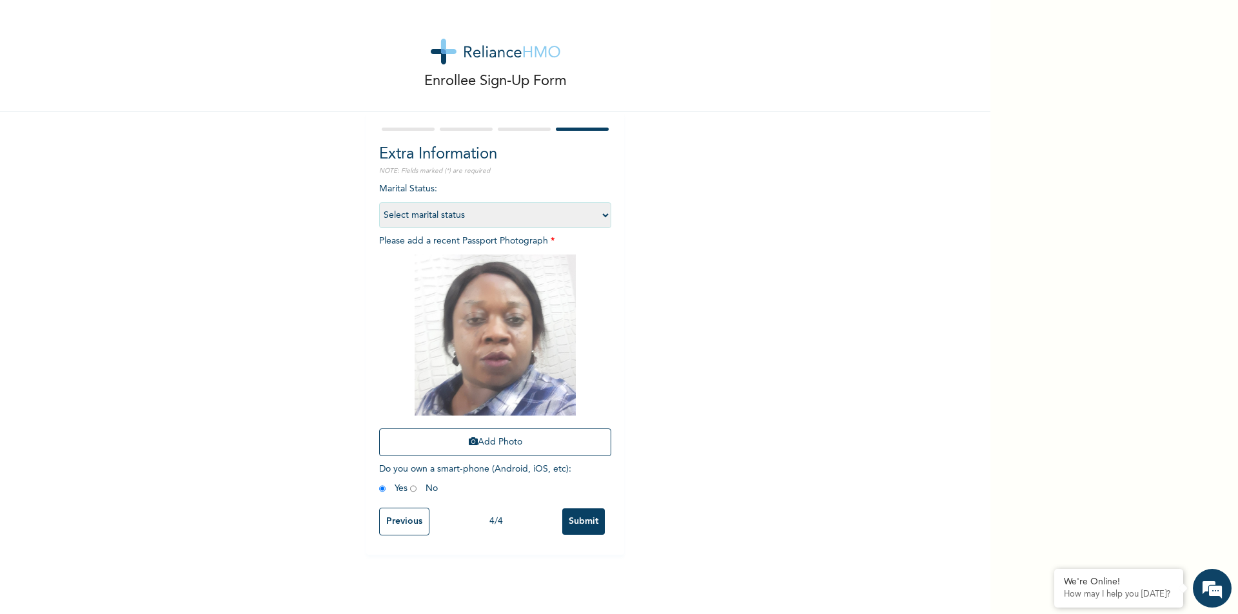
click at [600, 214] on select "Select marital status Single Married Divorced Widow/Widower" at bounding box center [495, 215] width 232 height 26
select select "2"
click at [379, 202] on select "Select marital status Single Married Divorced Widow/Widower" at bounding box center [495, 215] width 232 height 26
click at [575, 522] on input "Submit" at bounding box center [583, 522] width 43 height 26
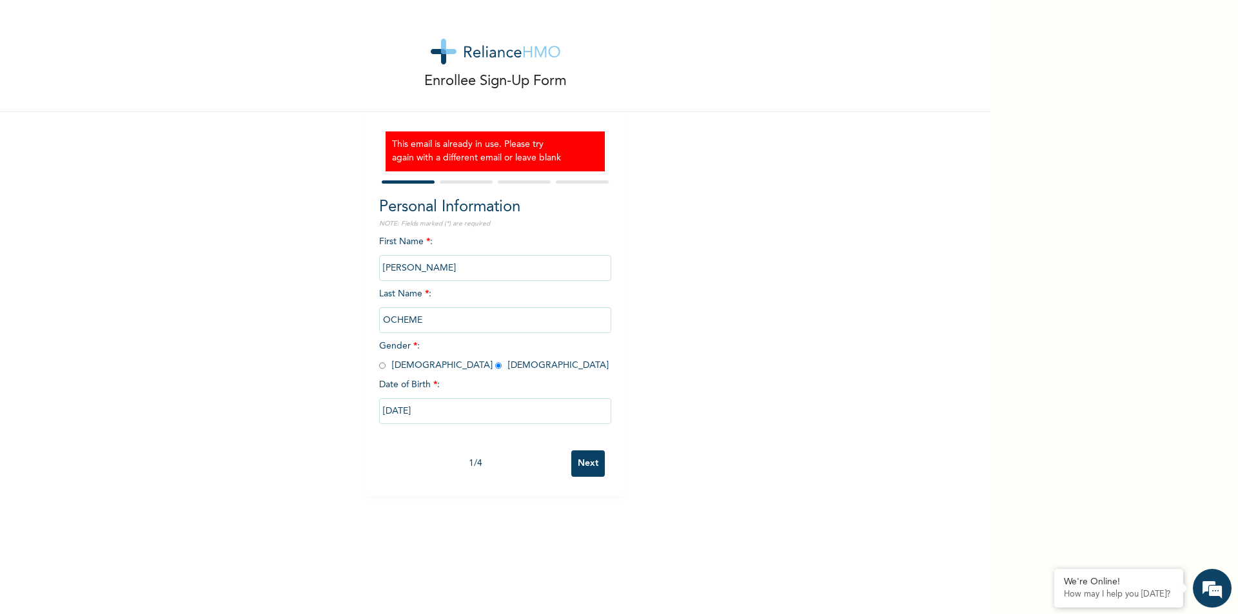
click at [489, 153] on h3 "This email is already in use. Please try again with a different email or leave …" at bounding box center [495, 151] width 206 height 27
click at [588, 461] on input "Next" at bounding box center [588, 464] width 34 height 26
select select "25"
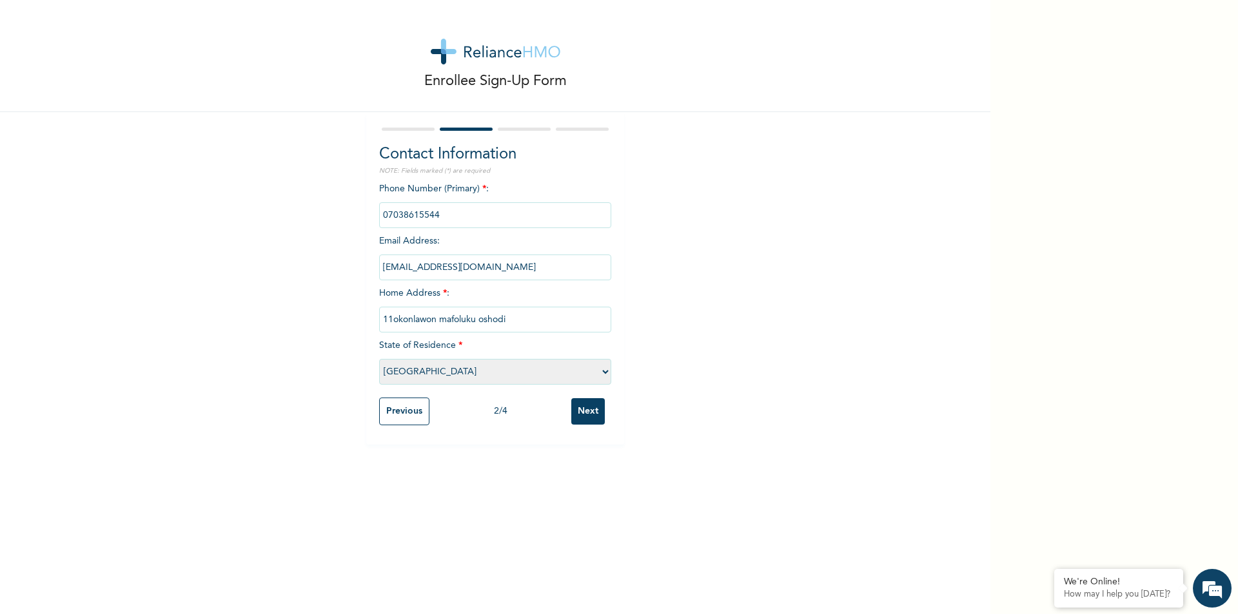
drag, startPoint x: 499, startPoint y: 269, endPoint x: 348, endPoint y: 275, distance: 151.6
click at [348, 275] on div "Enrollee Sign-Up Form Contact Information NOTE: Fields marked (*) are required …" at bounding box center [495, 222] width 990 height 445
click at [587, 409] on input "Next" at bounding box center [588, 411] width 34 height 26
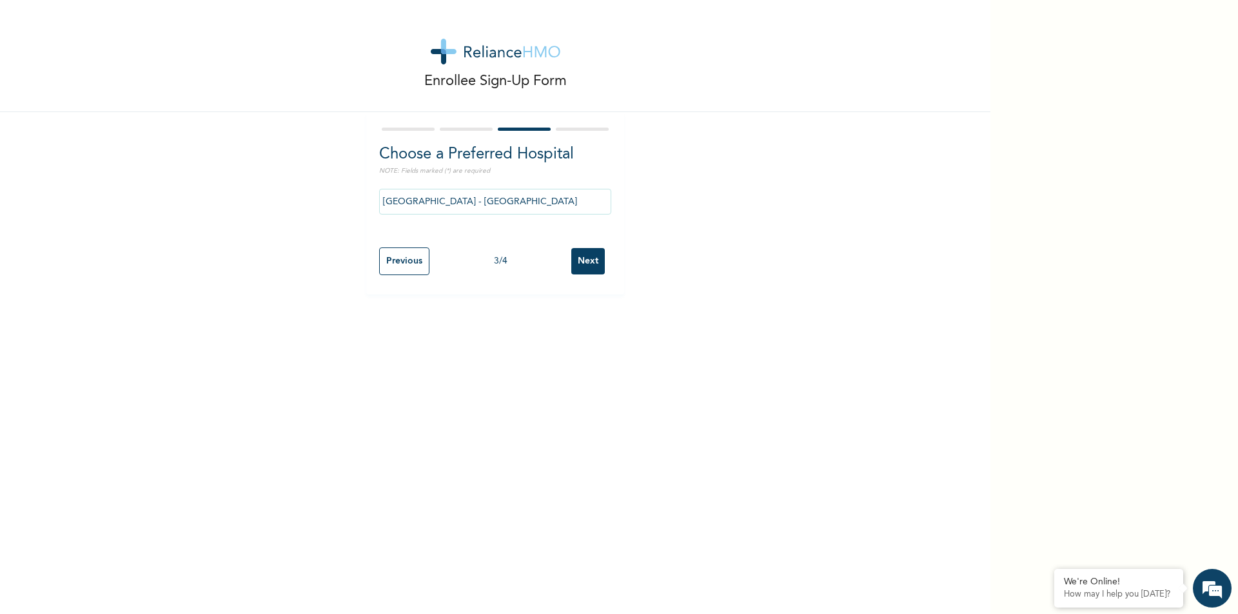
click at [584, 257] on input "Next" at bounding box center [588, 261] width 34 height 26
select select "2"
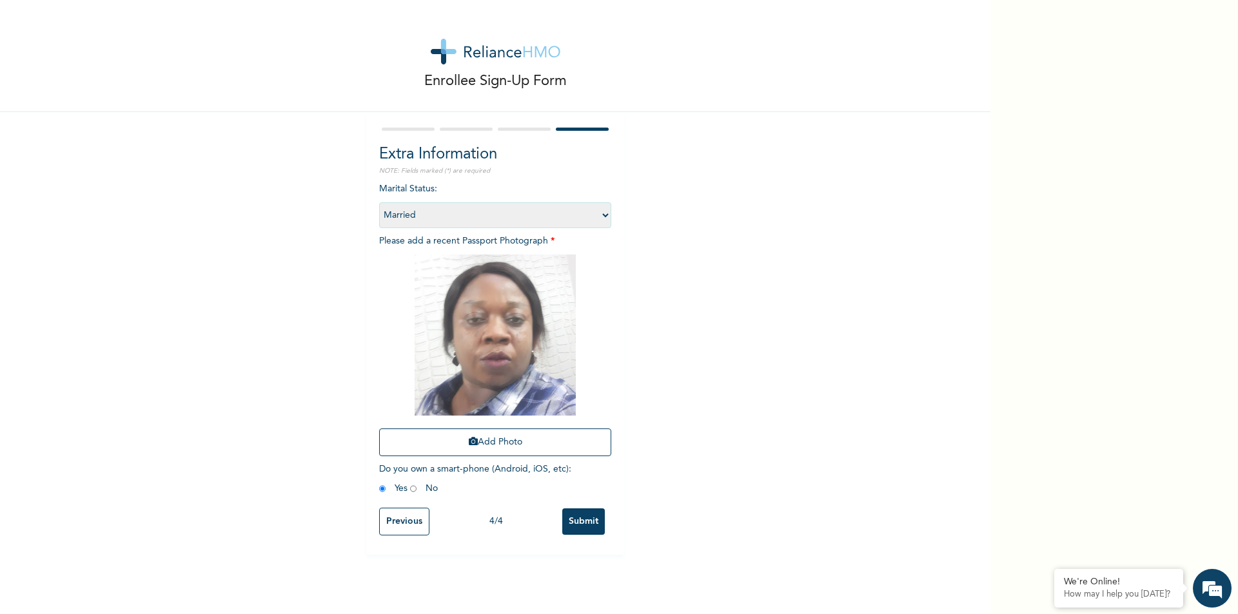
click at [579, 520] on input "Submit" at bounding box center [583, 522] width 43 height 26
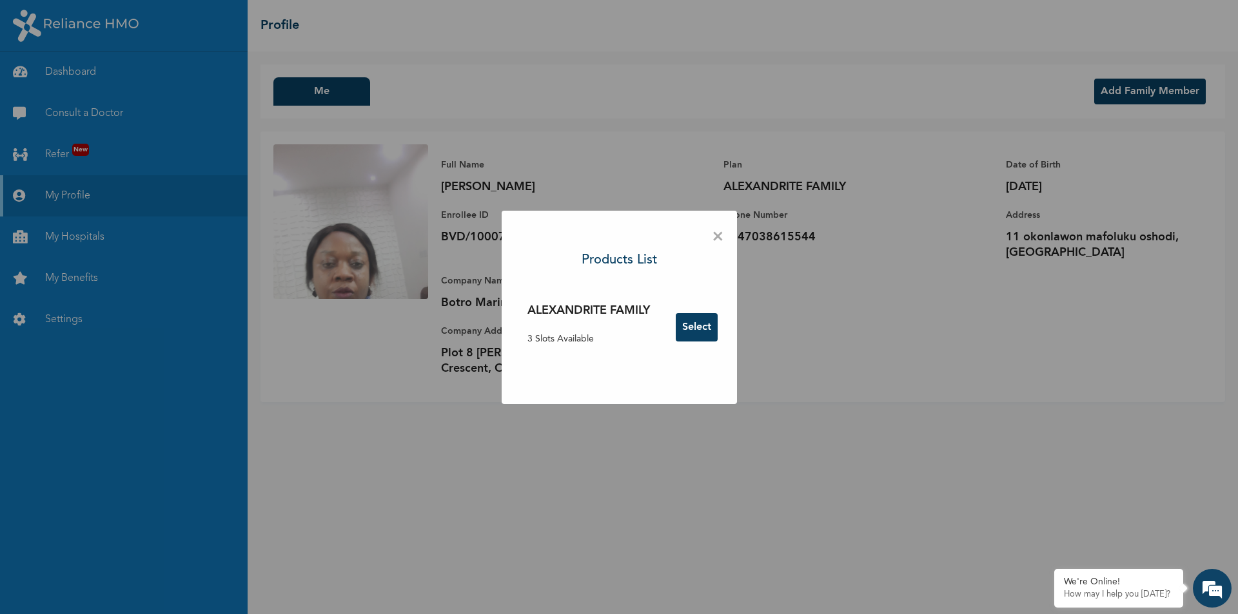
click at [717, 235] on span "×" at bounding box center [718, 237] width 12 height 27
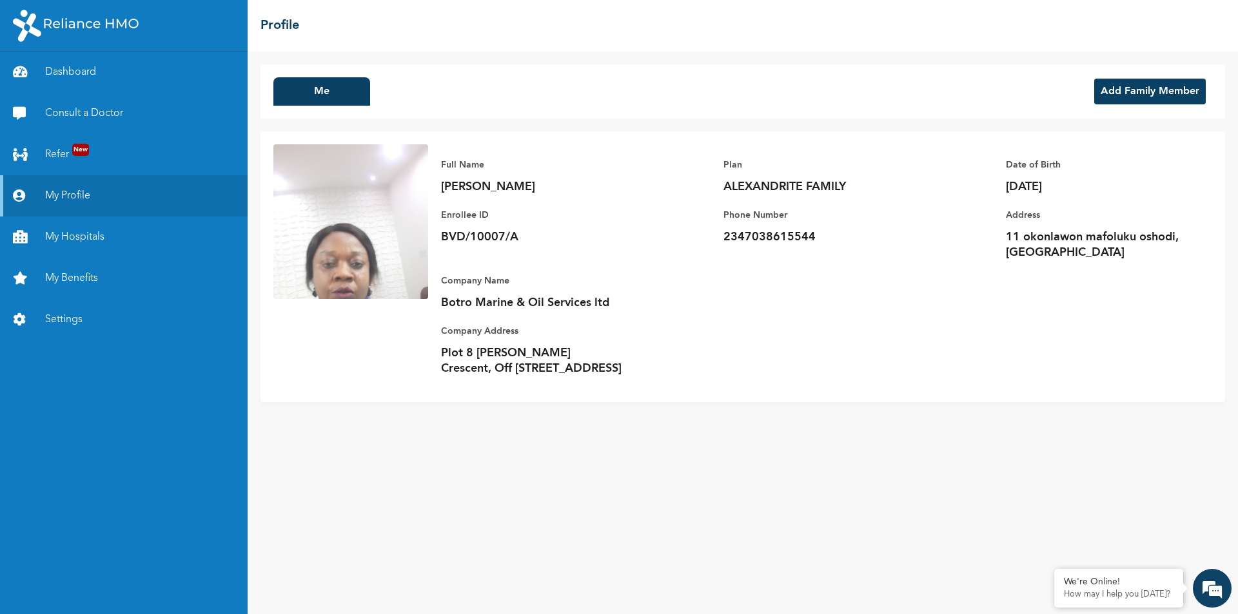
click at [1115, 88] on button "Add Family Member" at bounding box center [1150, 92] width 112 height 26
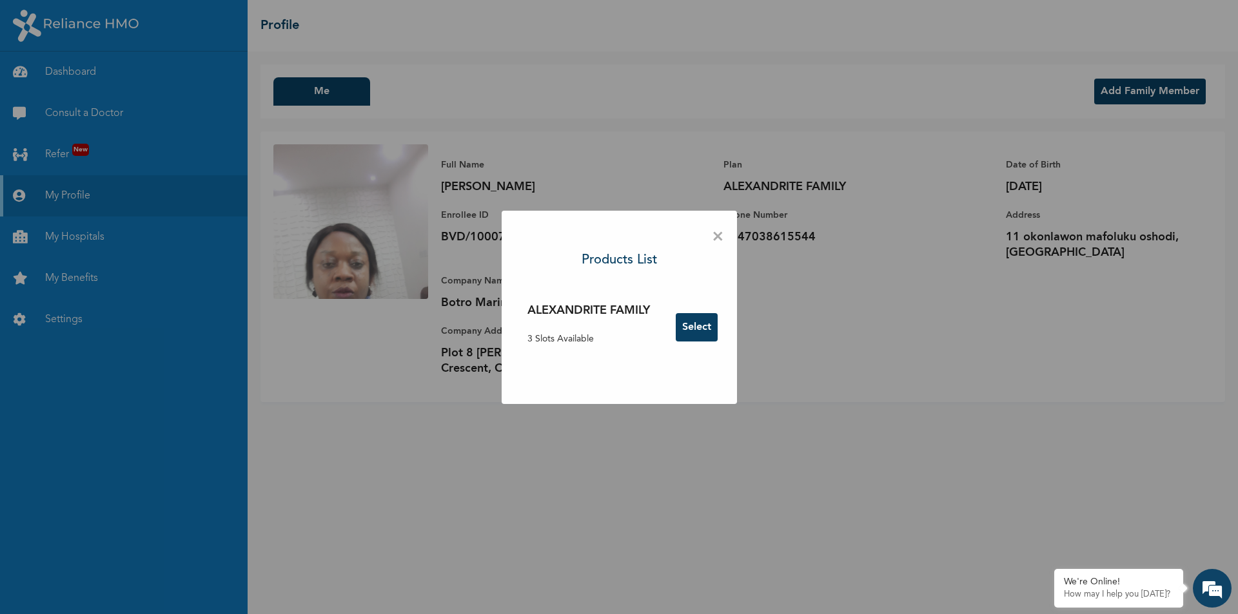
click at [696, 328] on button "Select" at bounding box center [697, 327] width 42 height 28
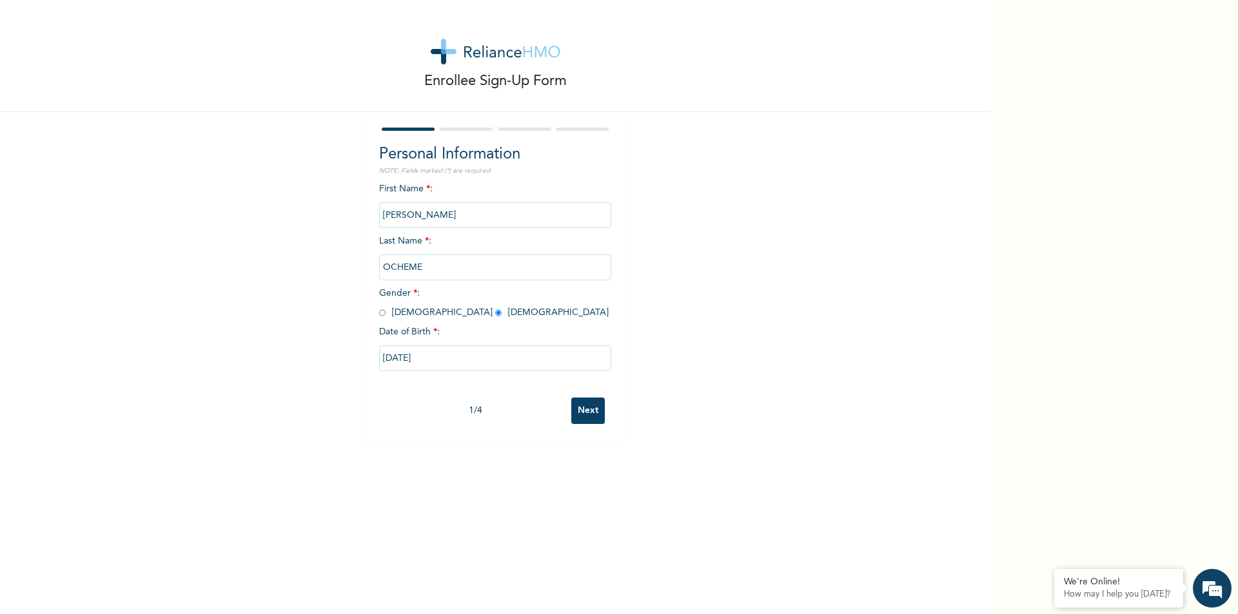
click at [576, 415] on input "Next" at bounding box center [588, 411] width 34 height 26
select select "25"
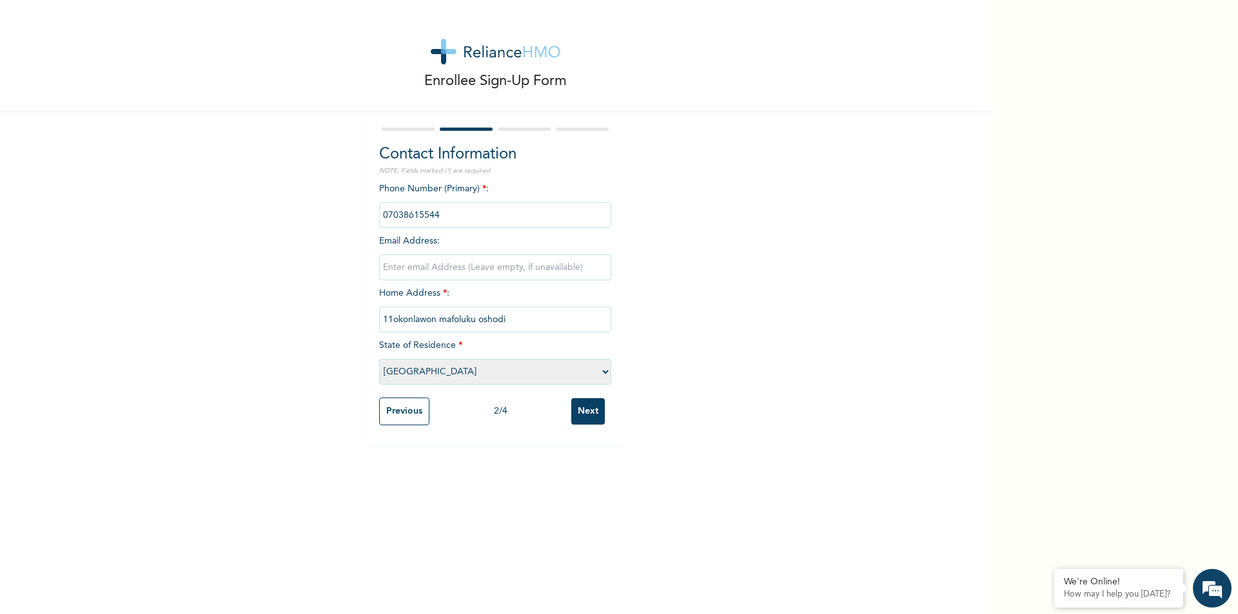
click at [576, 415] on input "Next" at bounding box center [588, 411] width 34 height 26
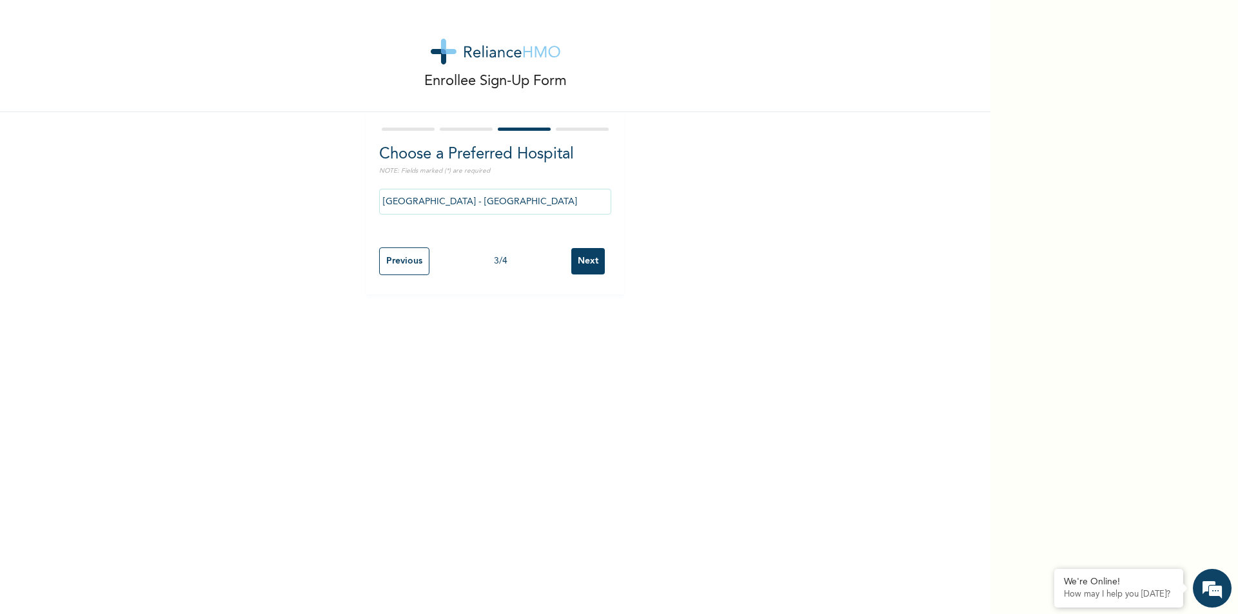
click at [580, 251] on input "Next" at bounding box center [588, 261] width 34 height 26
select select "2"
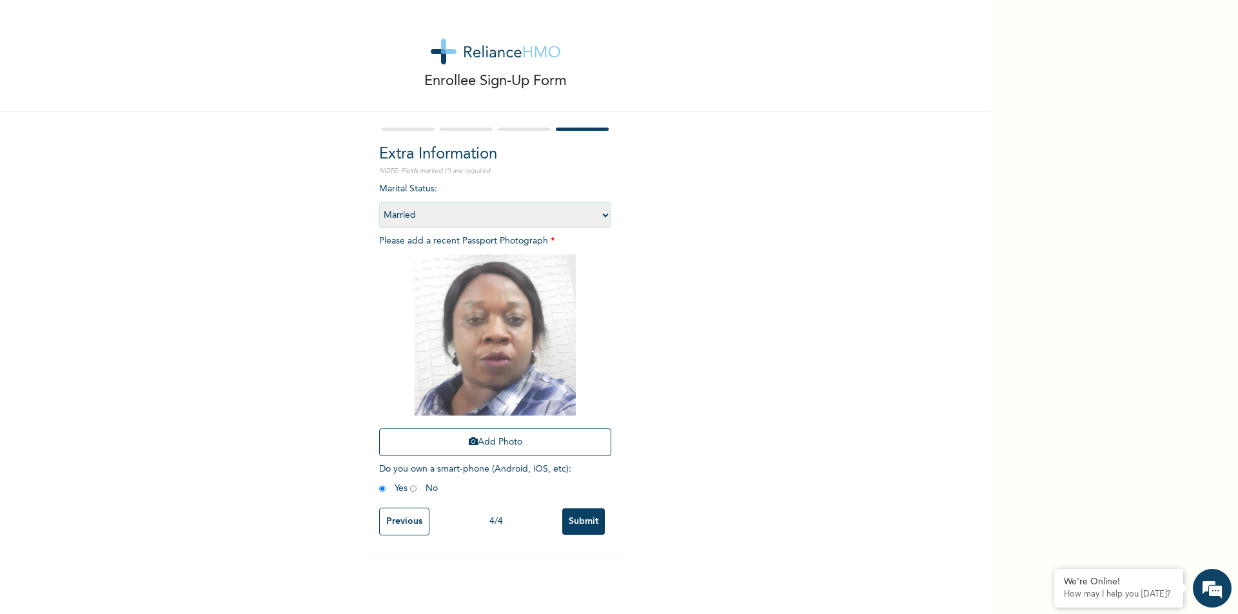
click at [578, 521] on input "Submit" at bounding box center [583, 522] width 43 height 26
